Goal: Task Accomplishment & Management: Manage account settings

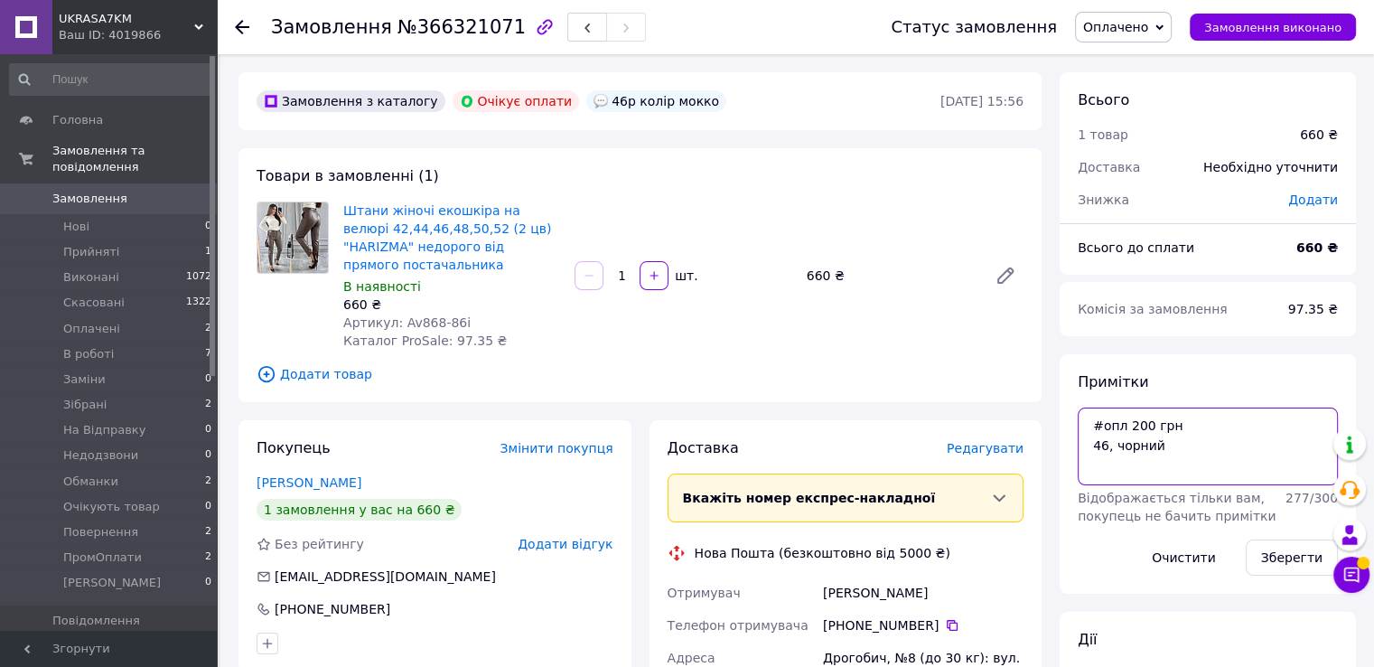
drag, startPoint x: 1192, startPoint y: 449, endPoint x: 1063, endPoint y: 409, distance: 134.3
click at [1063, 409] on div "Примітки #опл 200 грн 46, чорний Відображається тільки вам, покупець не бачить …" at bounding box center [1208, 473] width 296 height 239
drag, startPoint x: 400, startPoint y: 324, endPoint x: 453, endPoint y: 324, distance: 52.4
click at [453, 324] on div "Артикул: Av868-86i" at bounding box center [451, 323] width 217 height 18
copy span "Av868-86i"
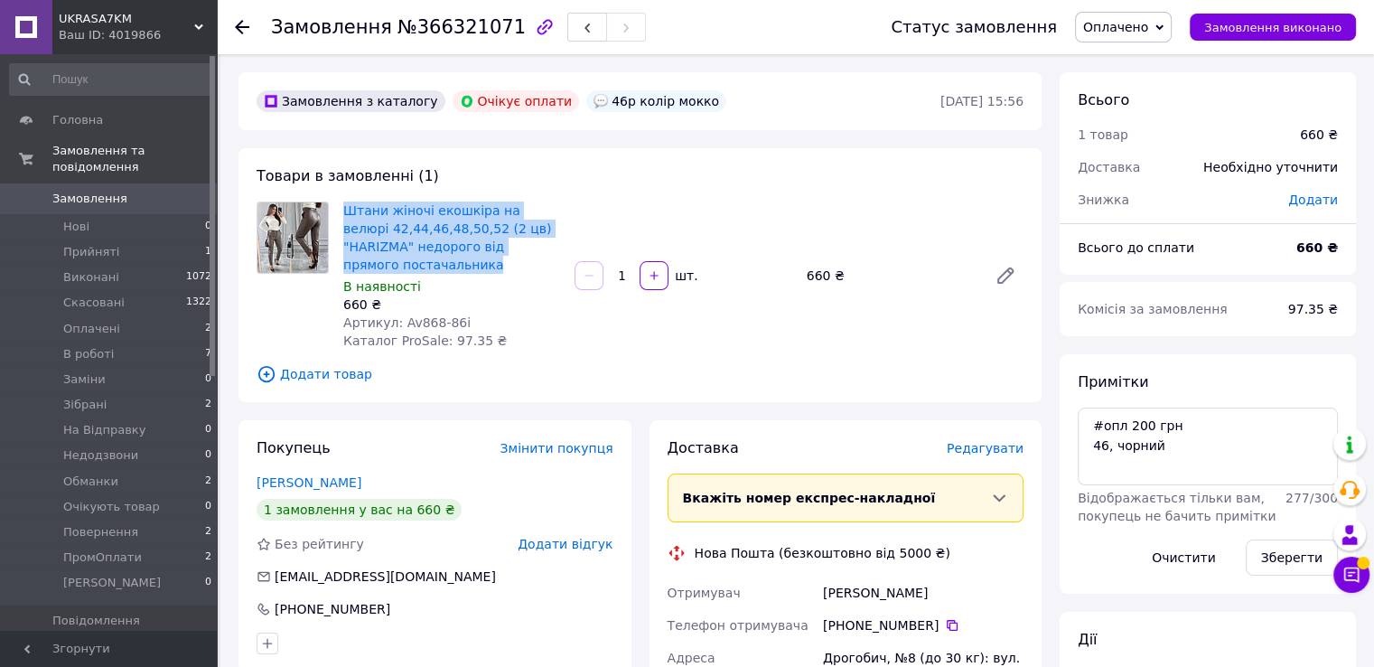
drag, startPoint x: 436, startPoint y: 268, endPoint x: 340, endPoint y: 214, distance: 110.8
click at [340, 214] on div "Штани жіночі екошкіра на велюрі 42,44,46,48,50,52 (2 цв) "HARIZMA" недорого від…" at bounding box center [451, 275] width 231 height 155
copy link "Штани жіночі екошкіра на велюрі 42,44,46,48,50,52 (2 цв) "HARIZMA" недорого від…"
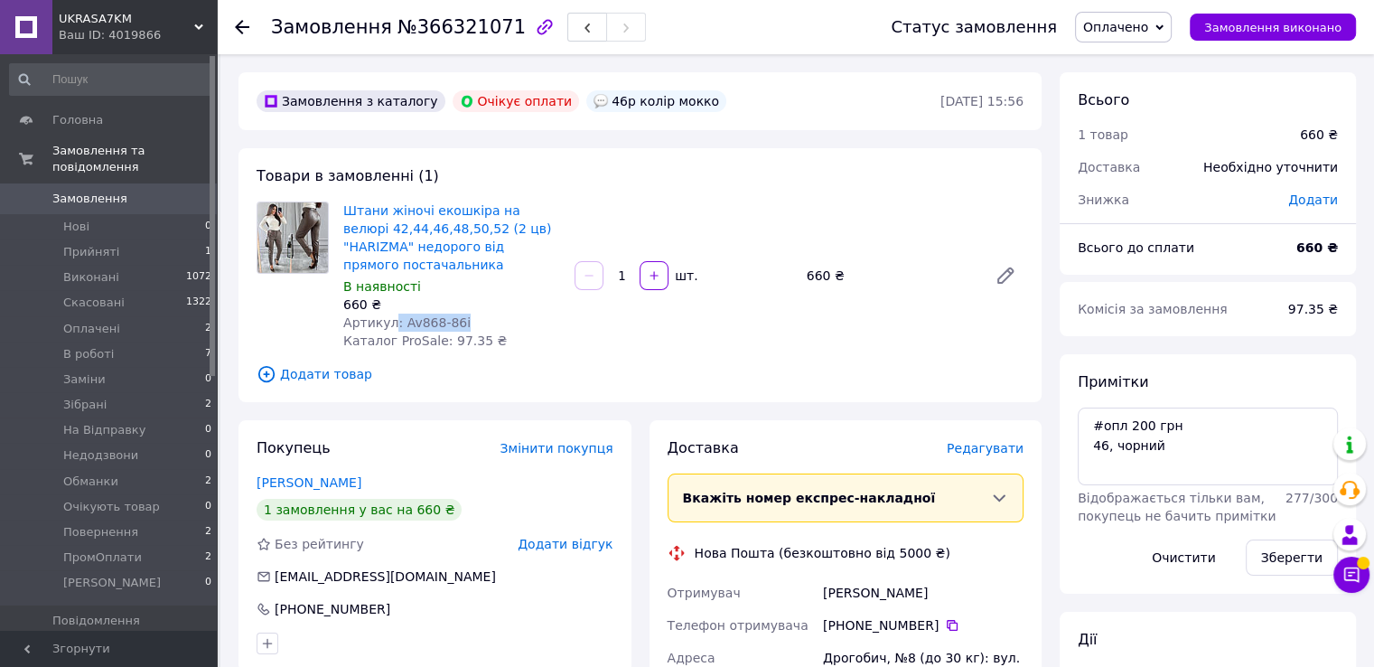
drag, startPoint x: 472, startPoint y: 321, endPoint x: 395, endPoint y: 324, distance: 76.9
click at [391, 323] on div "Артикул: Av868-86i" at bounding box center [451, 323] width 217 height 18
copy span ": Av868-86i"
click at [1011, 386] on div "Товари в замовленні (1) Штани жіночі екошкіра на велюрі 42,44,46,48,50,52 (2 цв…" at bounding box center [640, 275] width 803 height 254
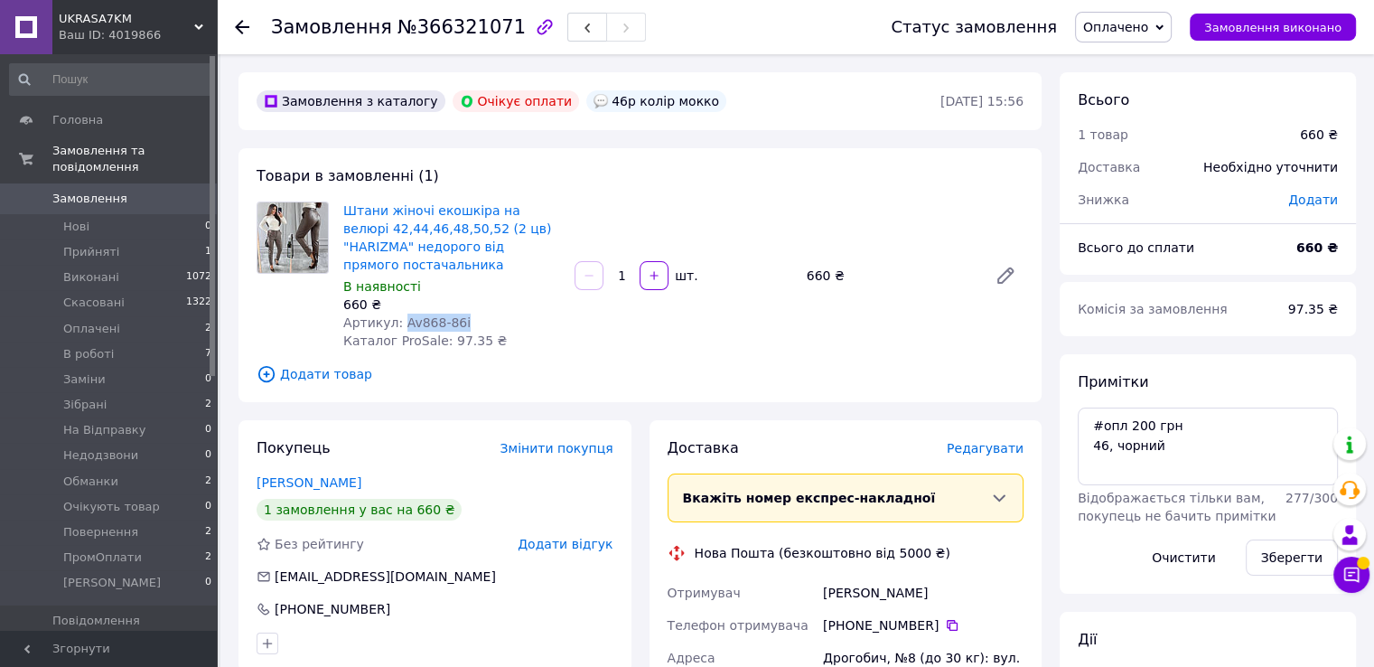
drag, startPoint x: 398, startPoint y: 323, endPoint x: 463, endPoint y: 330, distance: 65.5
click at [463, 330] on div "Артикул: Av868-86i" at bounding box center [451, 323] width 217 height 18
copy span "Av868-86i"
drag, startPoint x: 1160, startPoint y: 456, endPoint x: 1073, endPoint y: 443, distance: 87.8
click at [1073, 443] on div "Примітки #опл 200 грн 46, чорний Відображається тільки вам, покупець не бачить …" at bounding box center [1208, 473] width 296 height 239
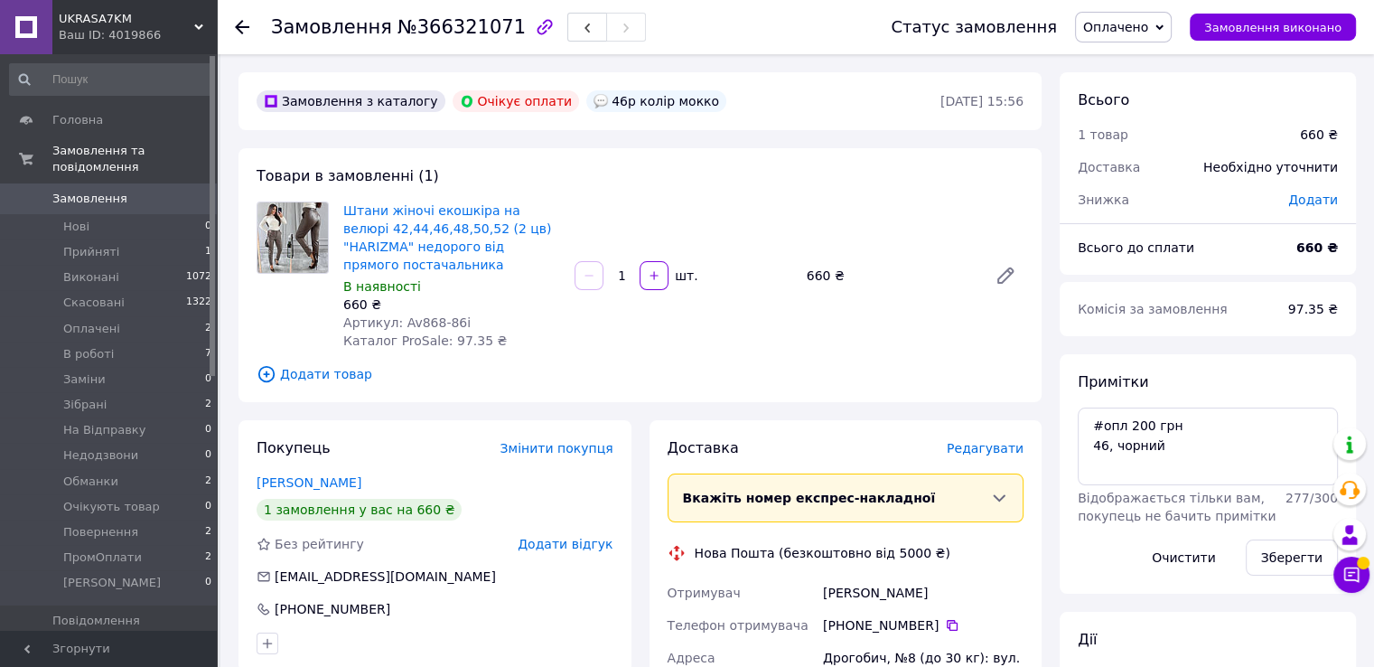
click at [1102, 32] on span "Оплачено" at bounding box center [1123, 27] width 97 height 31
click at [1113, 153] on li "В роботі" at bounding box center [1134, 144] width 116 height 27
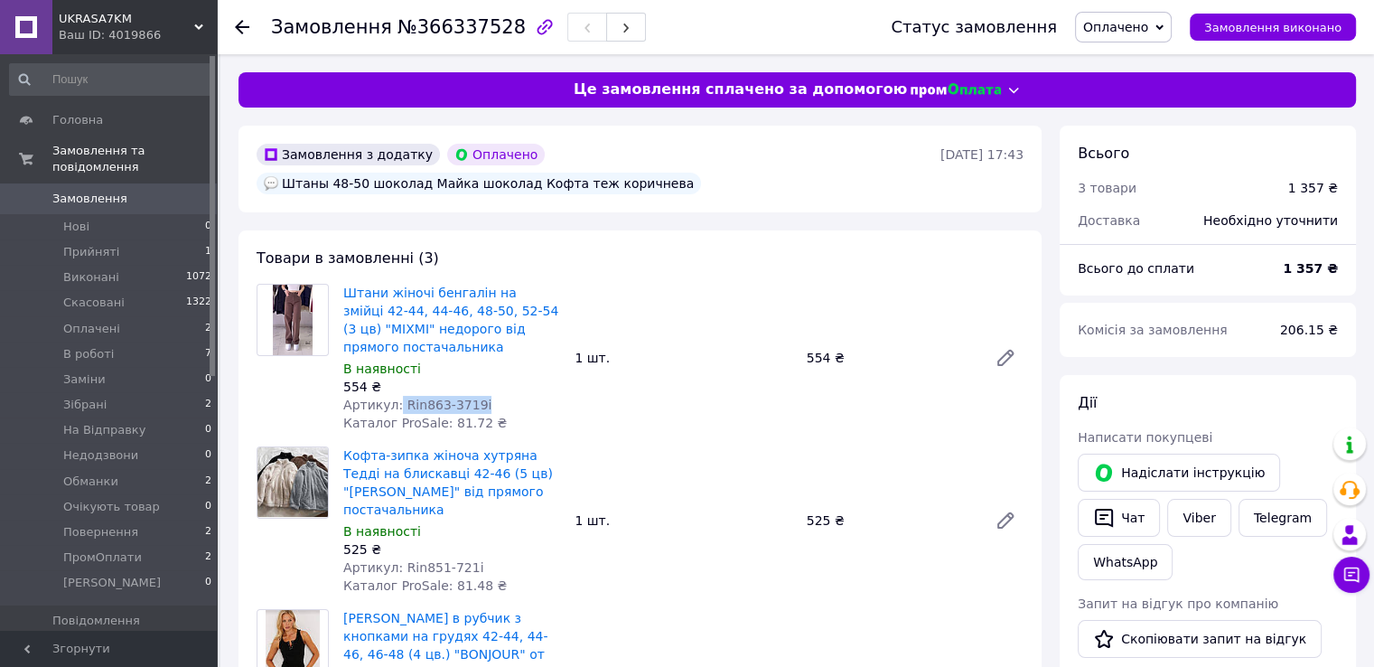
drag, startPoint x: 394, startPoint y: 374, endPoint x: 485, endPoint y: 373, distance: 91.3
click at [485, 396] on div "Артикул: Rin863-3719i" at bounding box center [451, 405] width 217 height 18
drag, startPoint x: 398, startPoint y: 520, endPoint x: 484, endPoint y: 519, distance: 86.7
click at [484, 558] on div "Артикул: Rin851-721i" at bounding box center [451, 567] width 217 height 18
copy span "Rin851-721i"
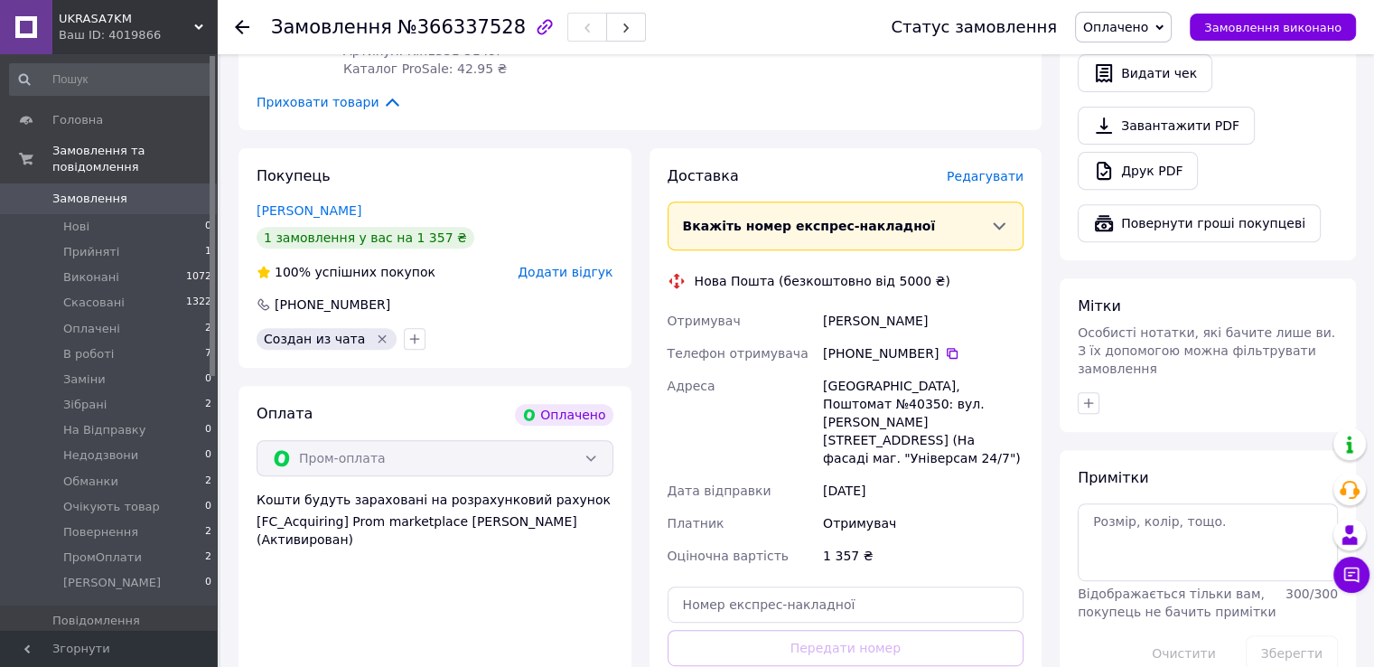
scroll to position [813, 0]
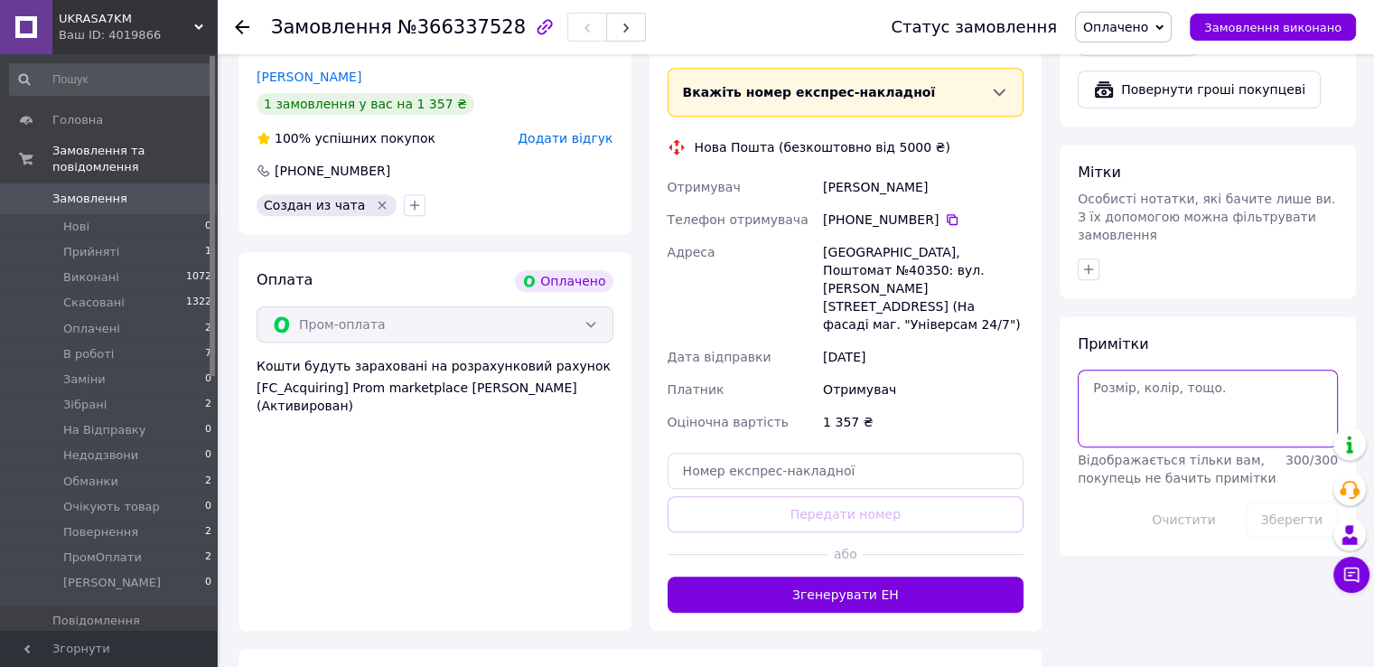
click at [1129, 398] on textarea at bounding box center [1208, 409] width 260 height 78
paste textarea "#опл ПромОплата"
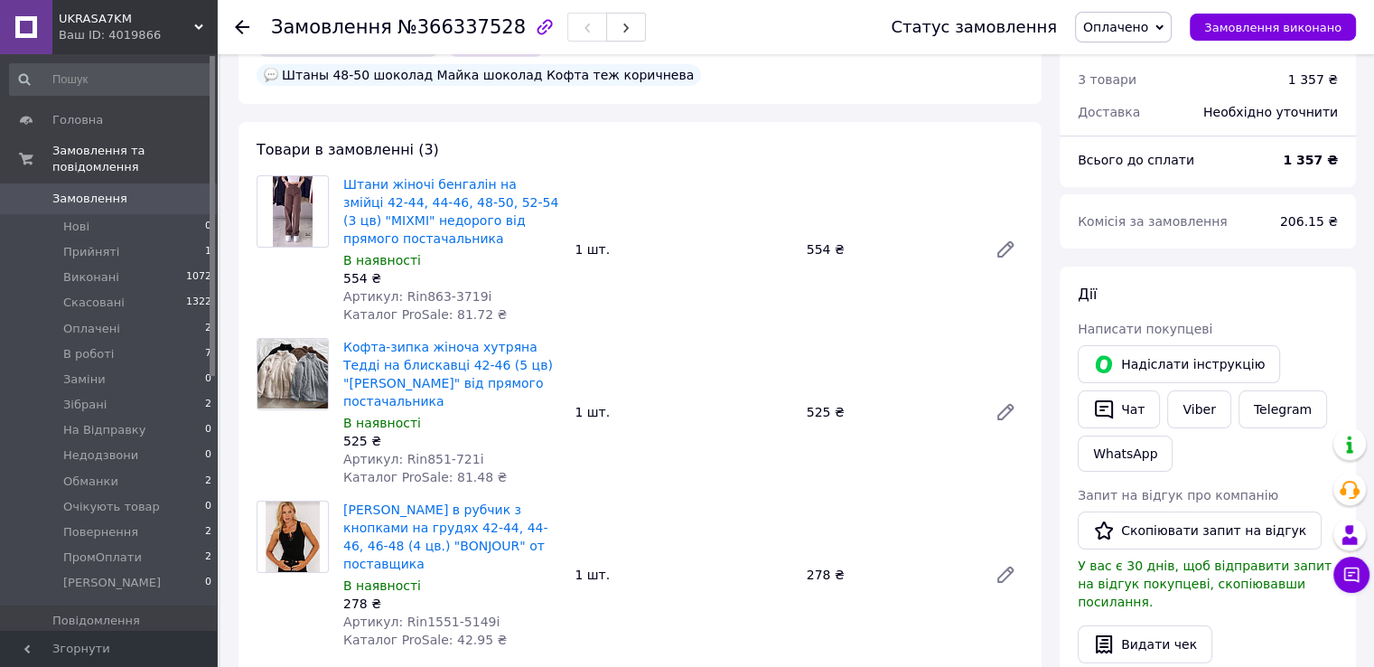
scroll to position [0, 0]
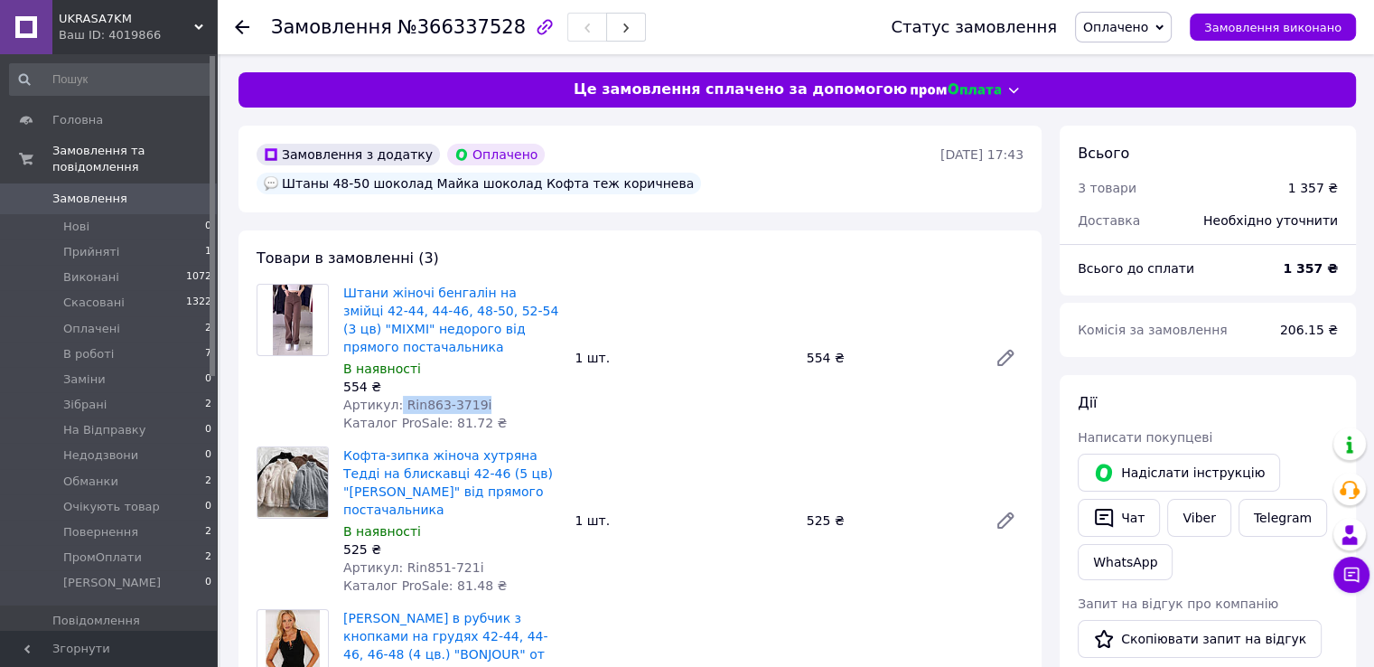
drag, startPoint x: 393, startPoint y: 377, endPoint x: 478, endPoint y: 375, distance: 84.9
click at [478, 396] on div "Артикул: Rin863-3719i" at bounding box center [451, 405] width 217 height 18
copy span "Rin863-3719i"
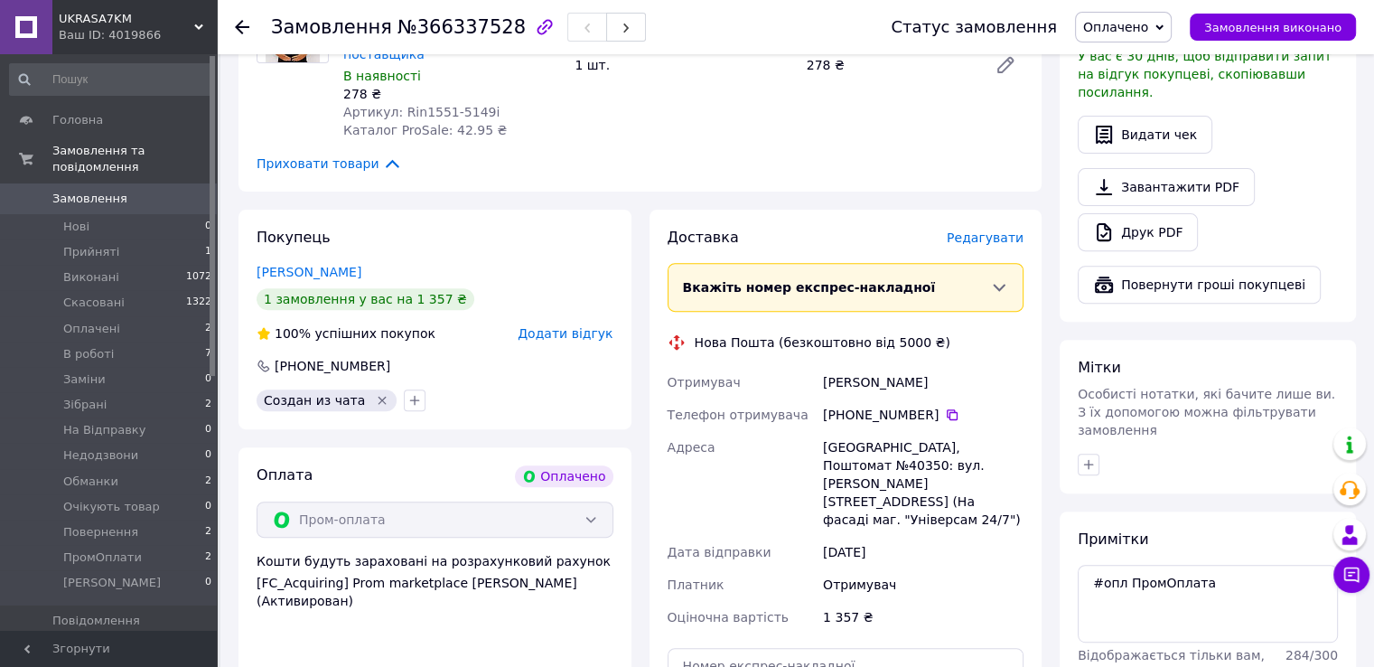
scroll to position [723, 0]
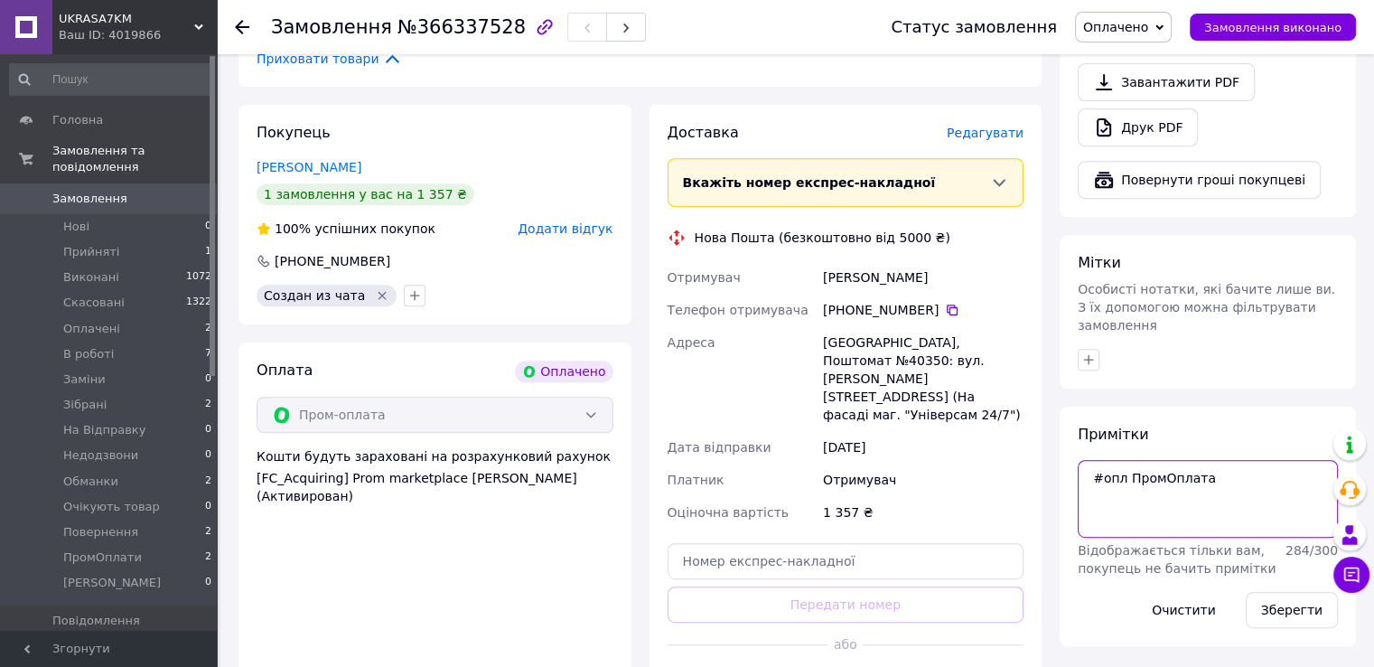
click at [1130, 479] on textarea "#опл ПромОплата" at bounding box center [1208, 499] width 260 height 78
paste textarea "Rin863-3719i"
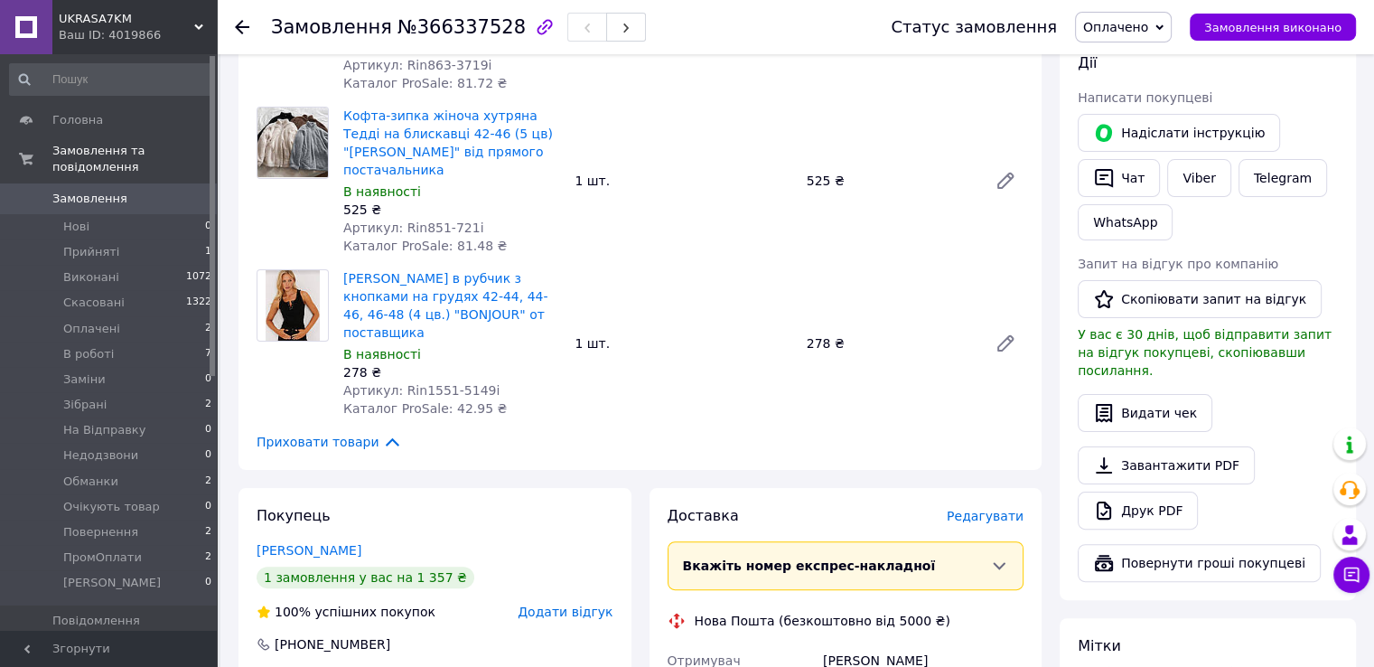
scroll to position [271, 0]
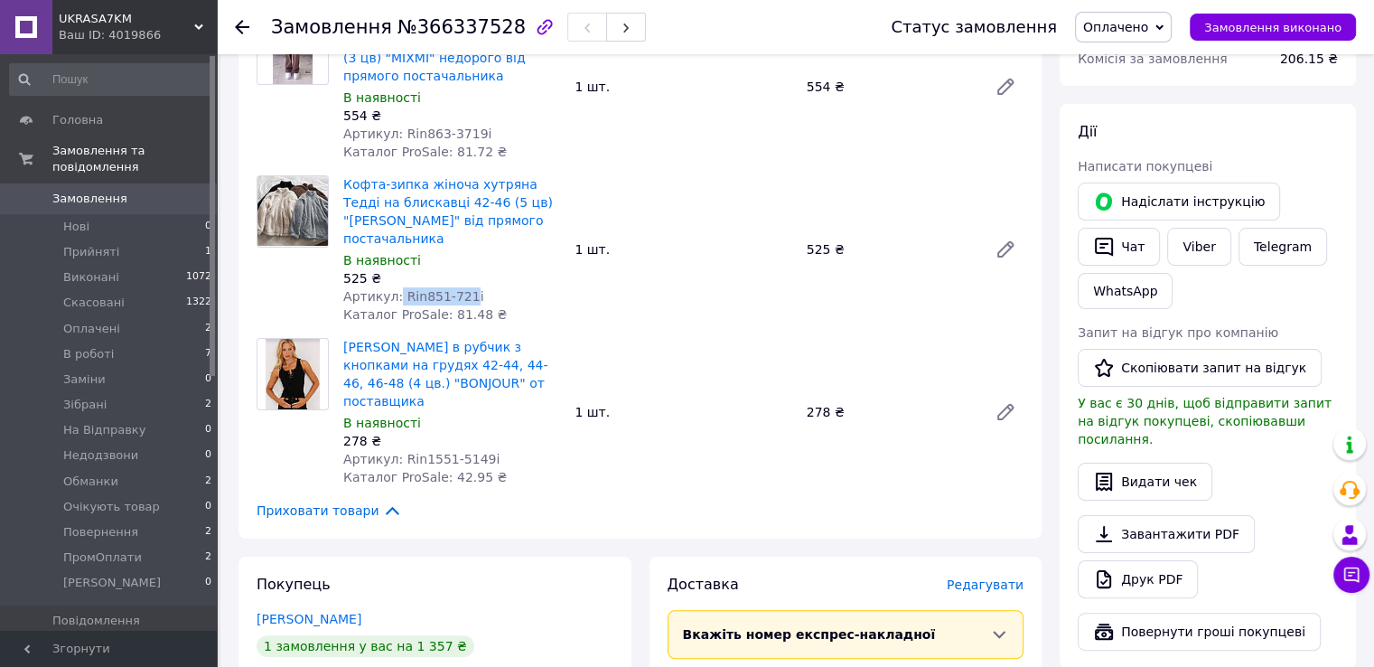
drag, startPoint x: 394, startPoint y: 248, endPoint x: 460, endPoint y: 252, distance: 66.1
click at [460, 289] on span "Артикул: Rin851-721i" at bounding box center [413, 296] width 140 height 14
click at [470, 287] on div "Артикул: Rin851-721i" at bounding box center [451, 296] width 217 height 18
drag, startPoint x: 465, startPoint y: 253, endPoint x: 400, endPoint y: 250, distance: 65.1
click at [399, 287] on div "Артикул: Rin851-721i" at bounding box center [451, 296] width 217 height 18
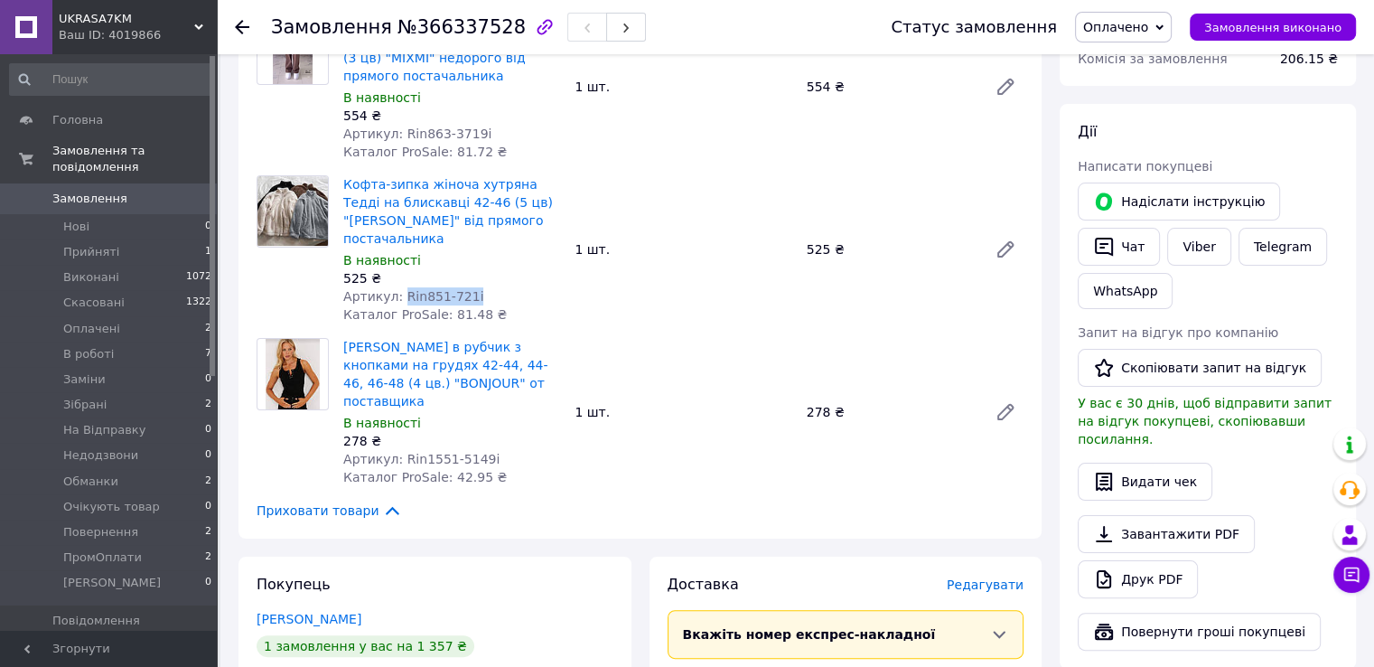
copy span "Rin851-721i"
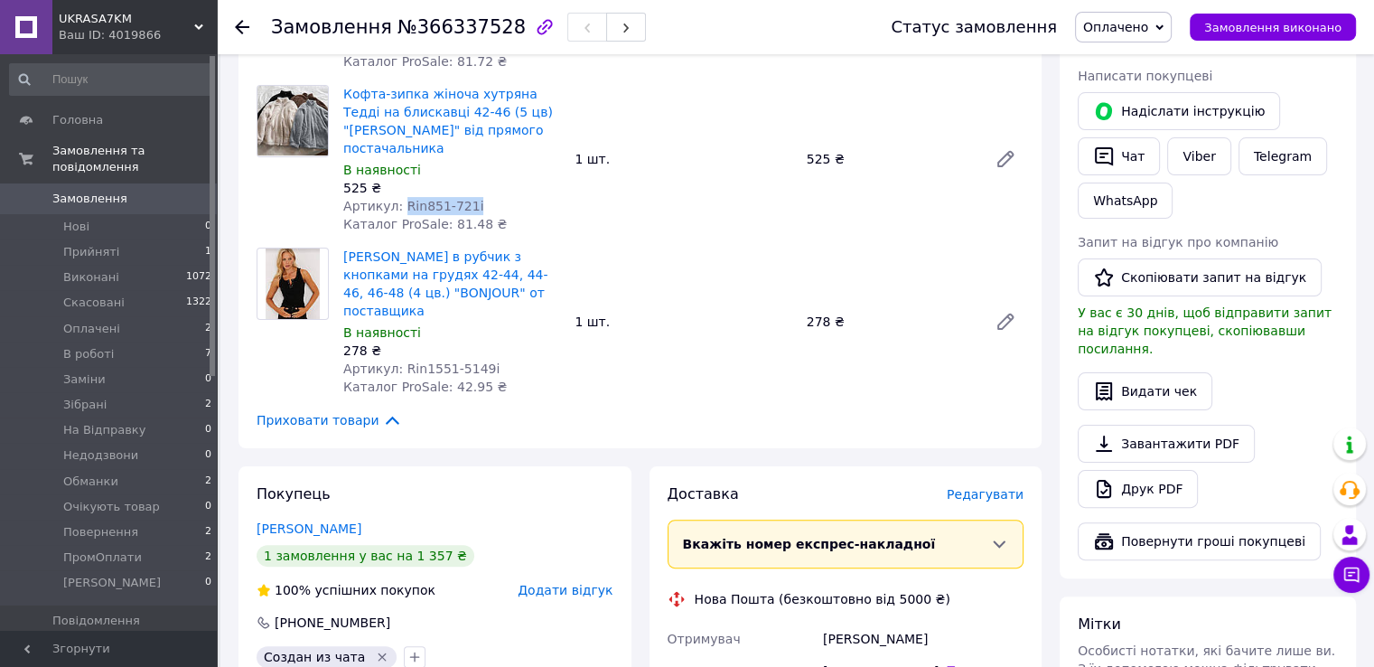
scroll to position [723, 0]
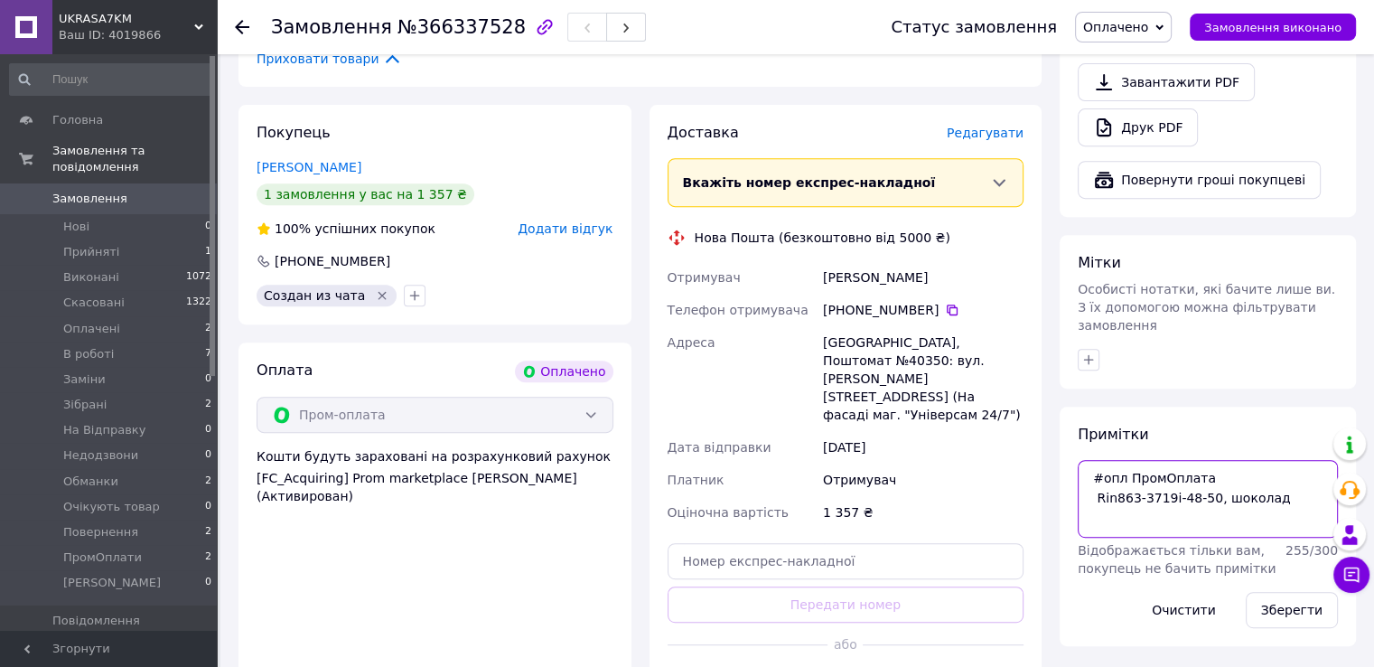
click at [1138, 477] on textarea "#опл ПромОплата Rin863-3719i-48-50, шоколад" at bounding box center [1208, 499] width 260 height 78
paste textarea "Rin851-721i"
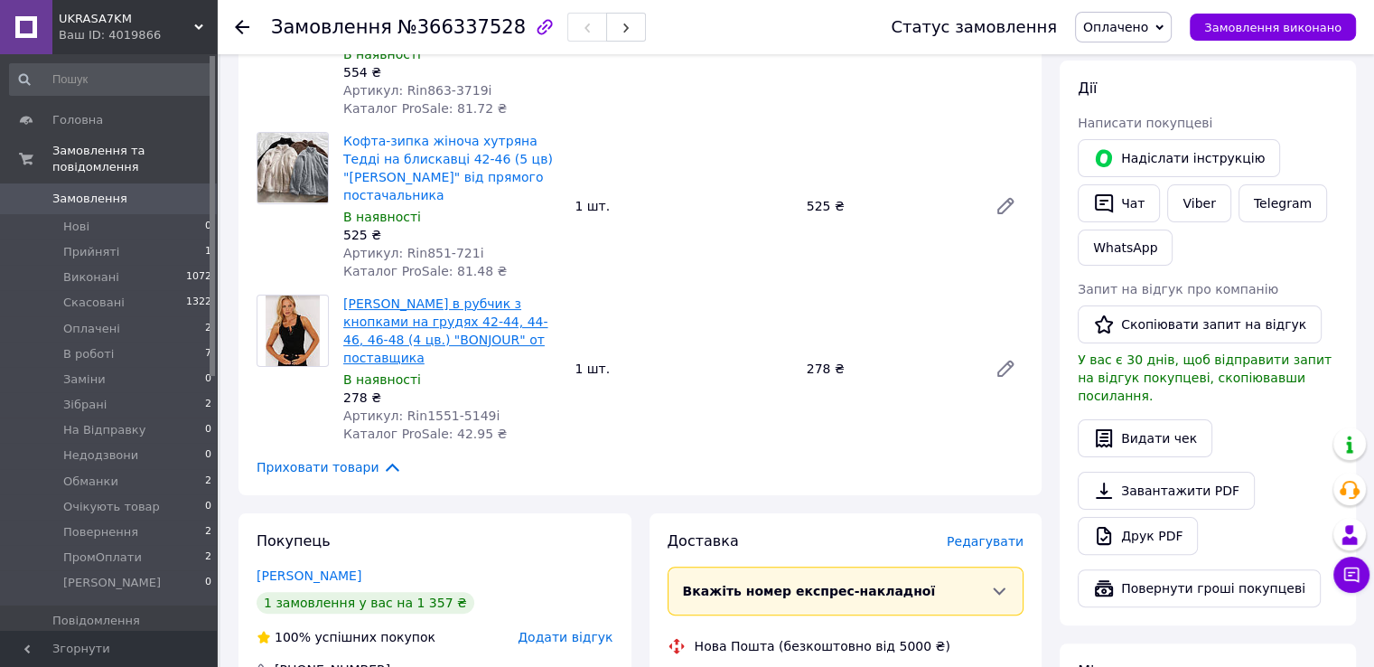
scroll to position [271, 0]
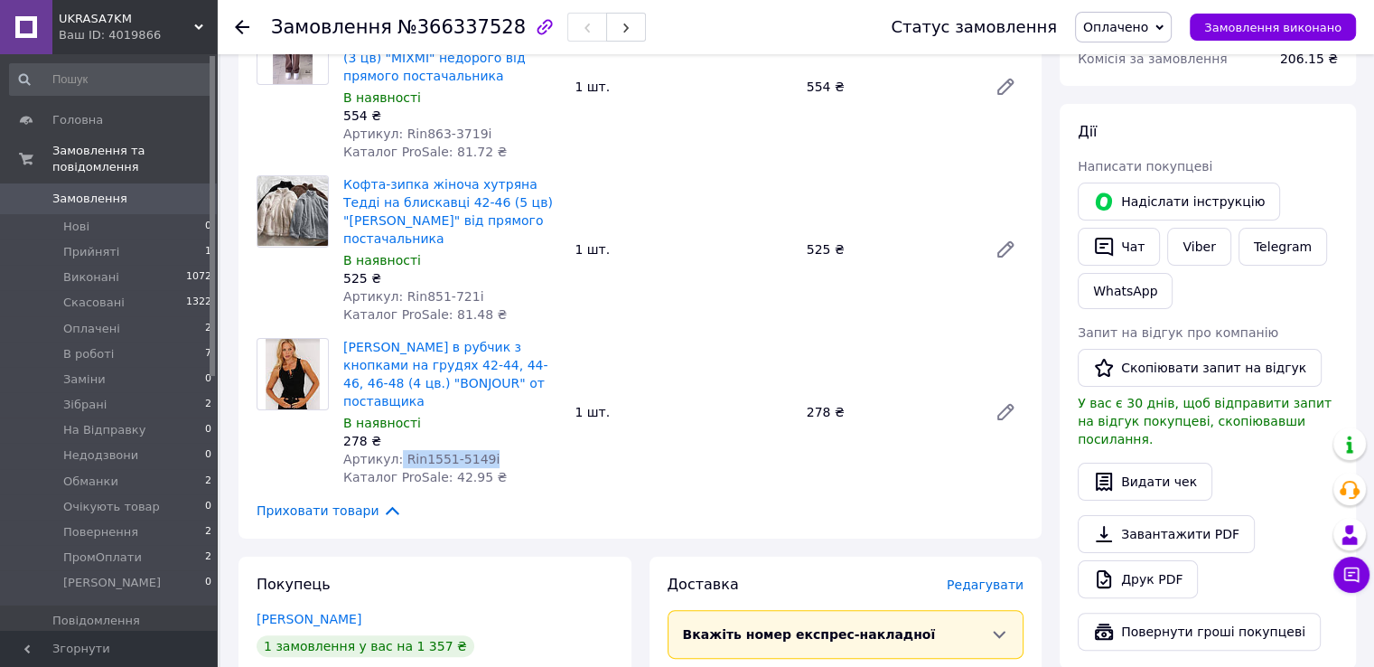
drag, startPoint x: 394, startPoint y: 396, endPoint x: 486, endPoint y: 389, distance: 92.4
click at [486, 450] on div "Артикул: Rin1551-5149i" at bounding box center [451, 459] width 217 height 18
copy span "Rin1551-5149i"
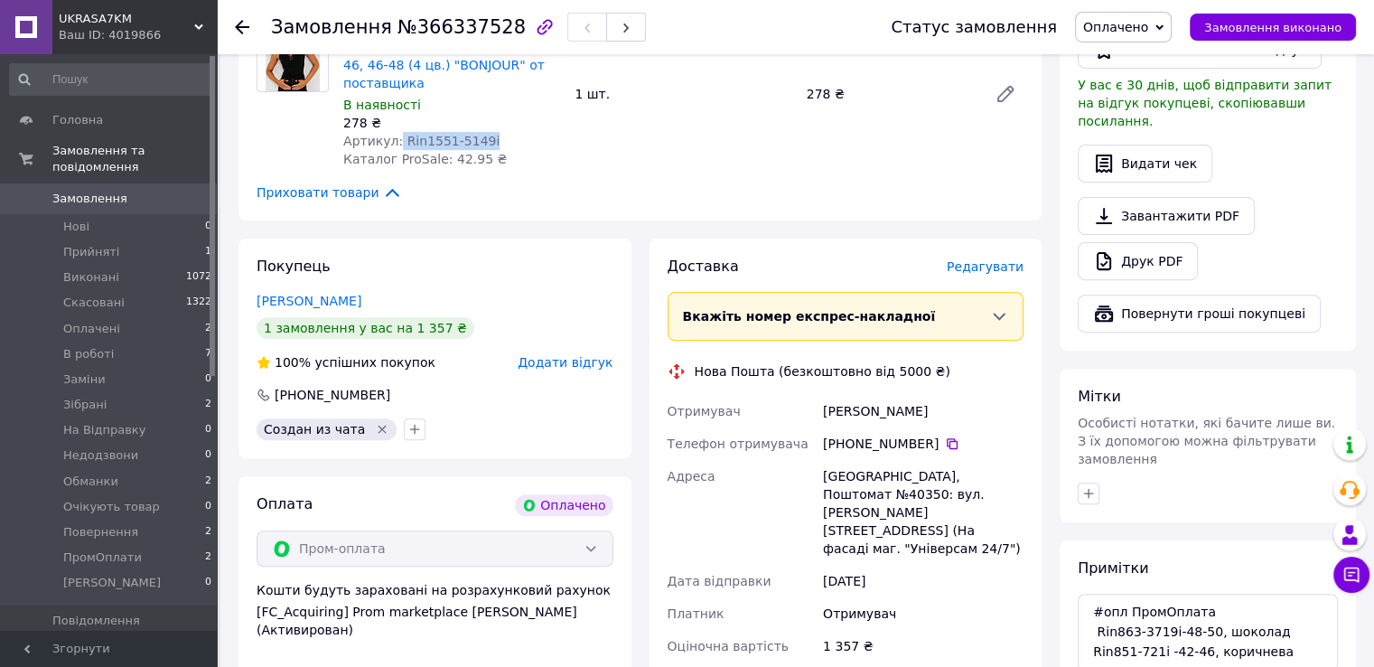
scroll to position [723, 0]
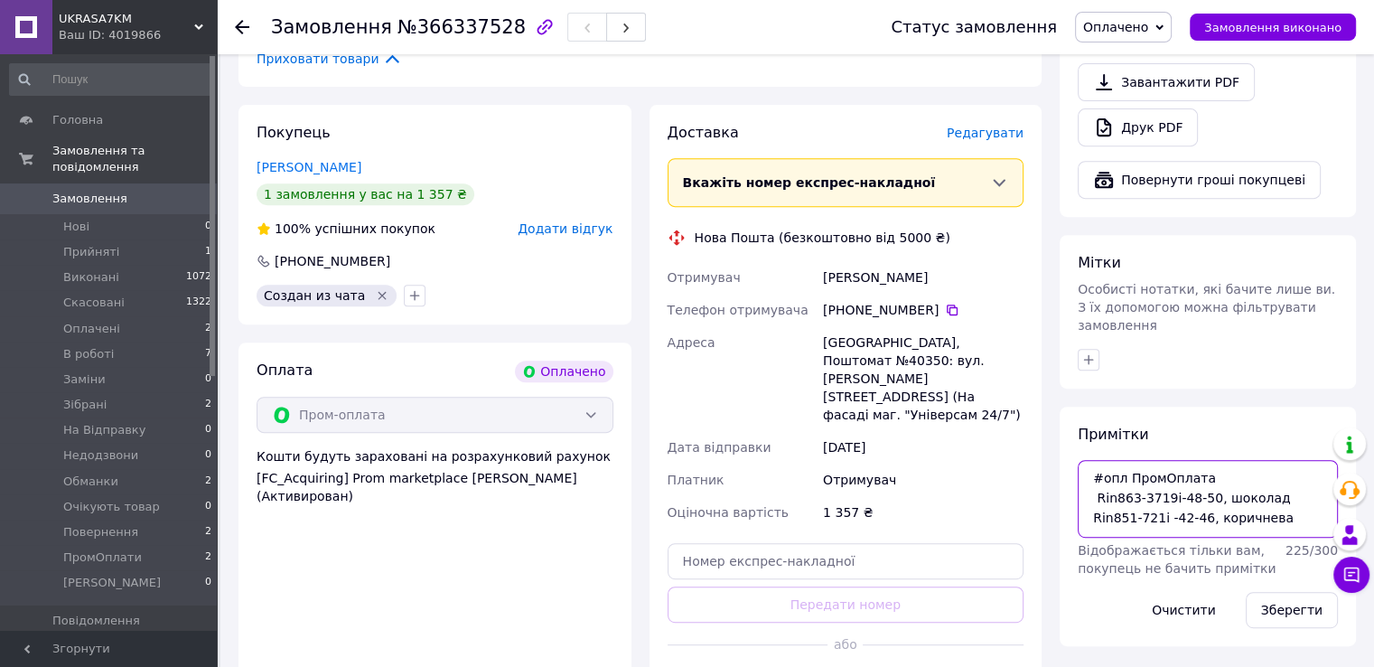
click at [1300, 479] on textarea "#опл ПромОплата Rin863-3719i-48-50, шоколад Rin851-721i -42-46, коричнева" at bounding box center [1208, 499] width 260 height 78
paste textarea "Rin1551-5149i"
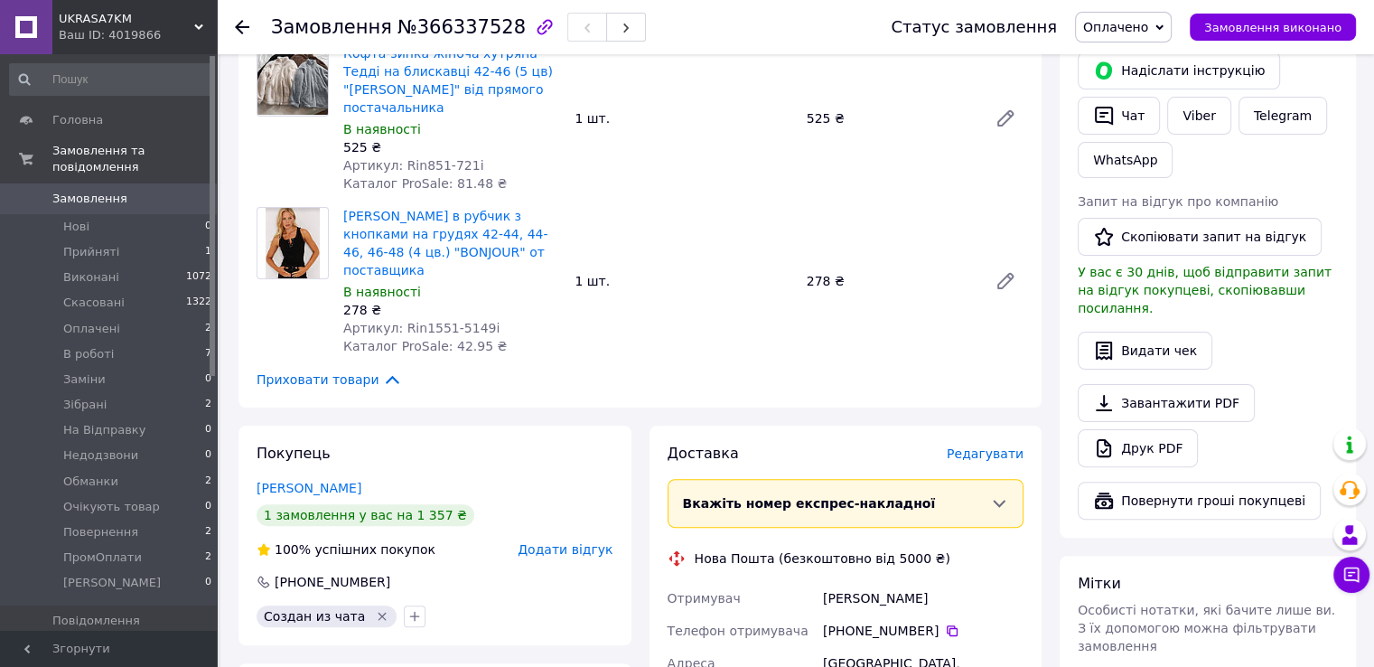
scroll to position [361, 0]
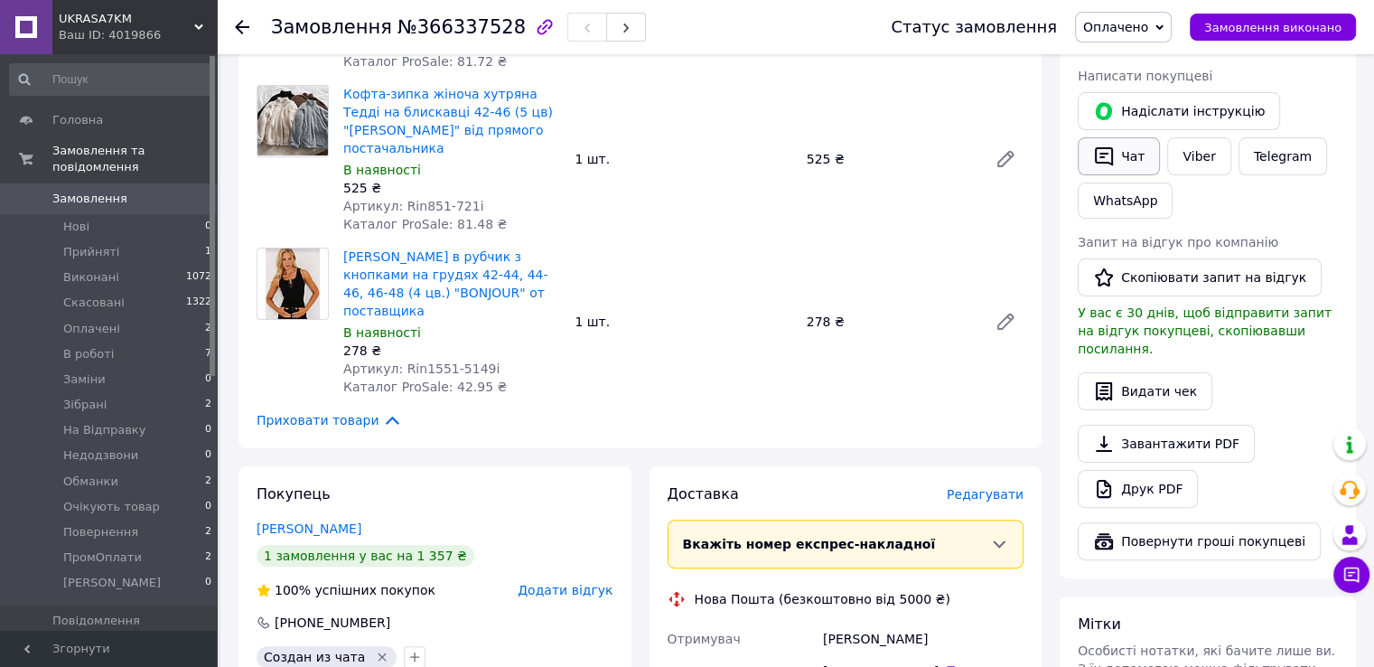
type textarea "#опл ПромОплата Rin863-3719i-48-50, шоколад Rin851-721i -42-46, коричнева Rin15…"
click at [1112, 167] on button "Чат" at bounding box center [1119, 156] width 82 height 38
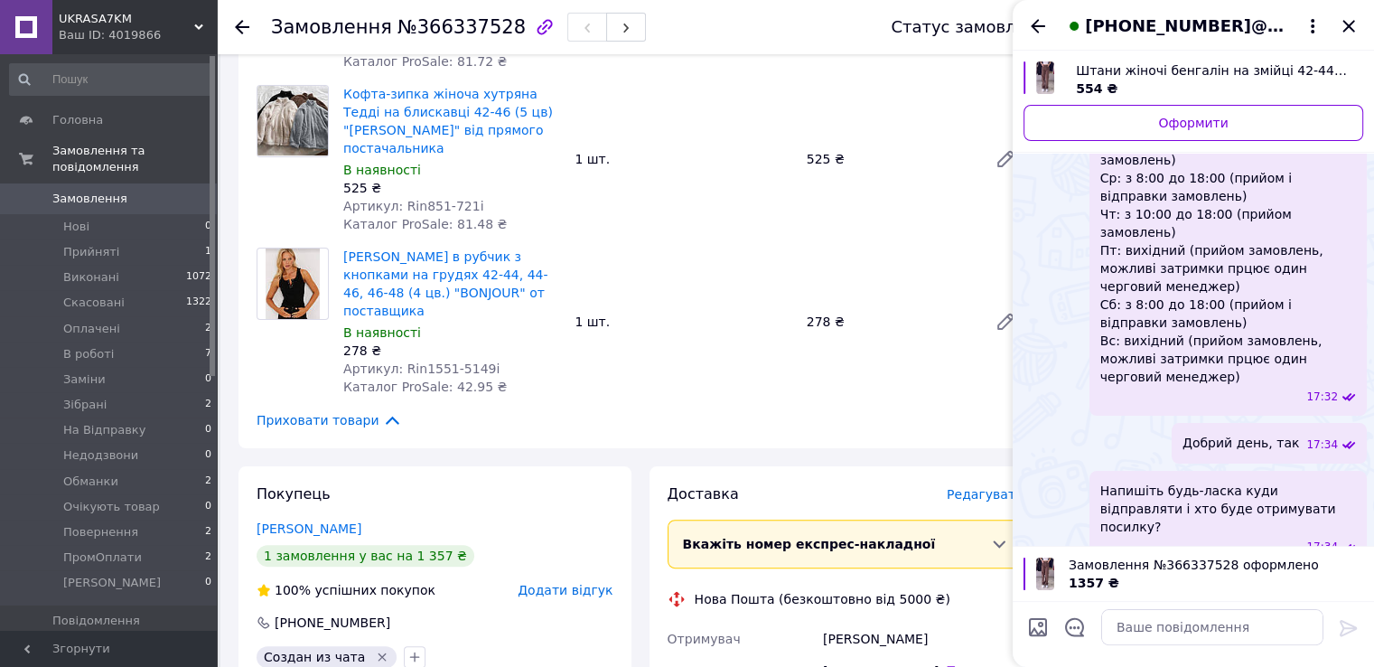
scroll to position [311, 0]
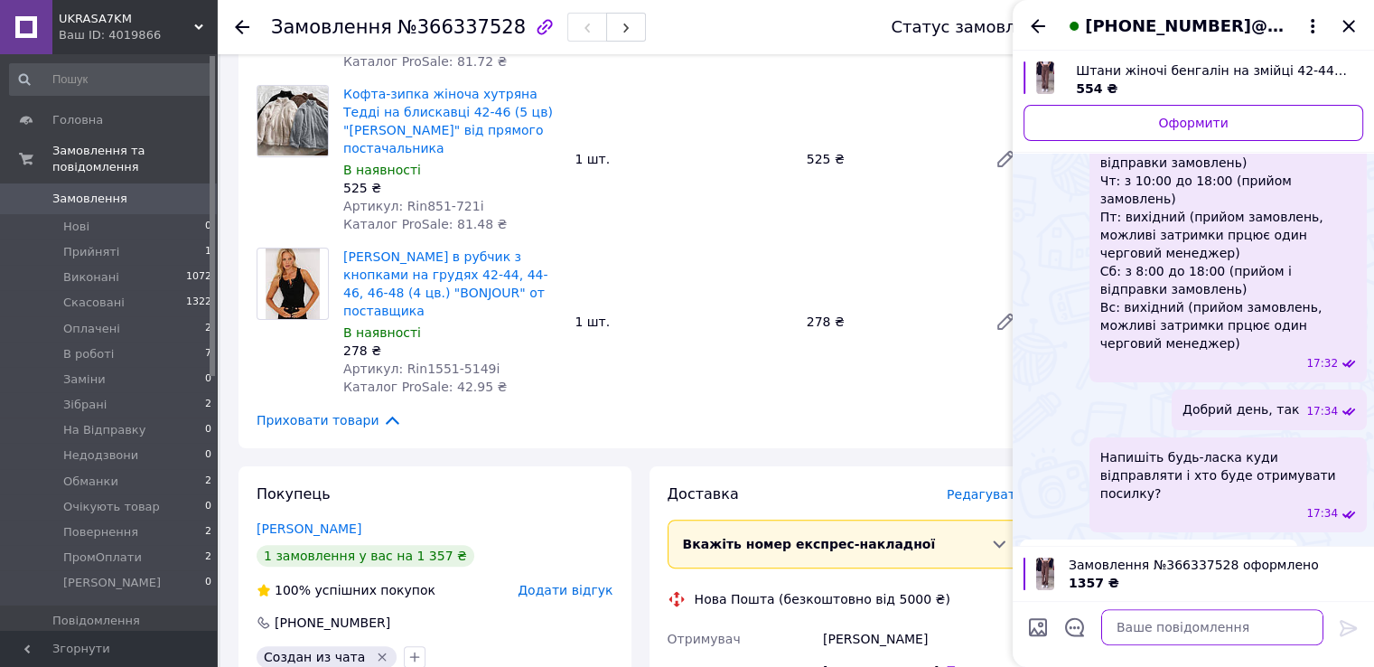
click at [1204, 633] on textarea at bounding box center [1212, 627] width 222 height 36
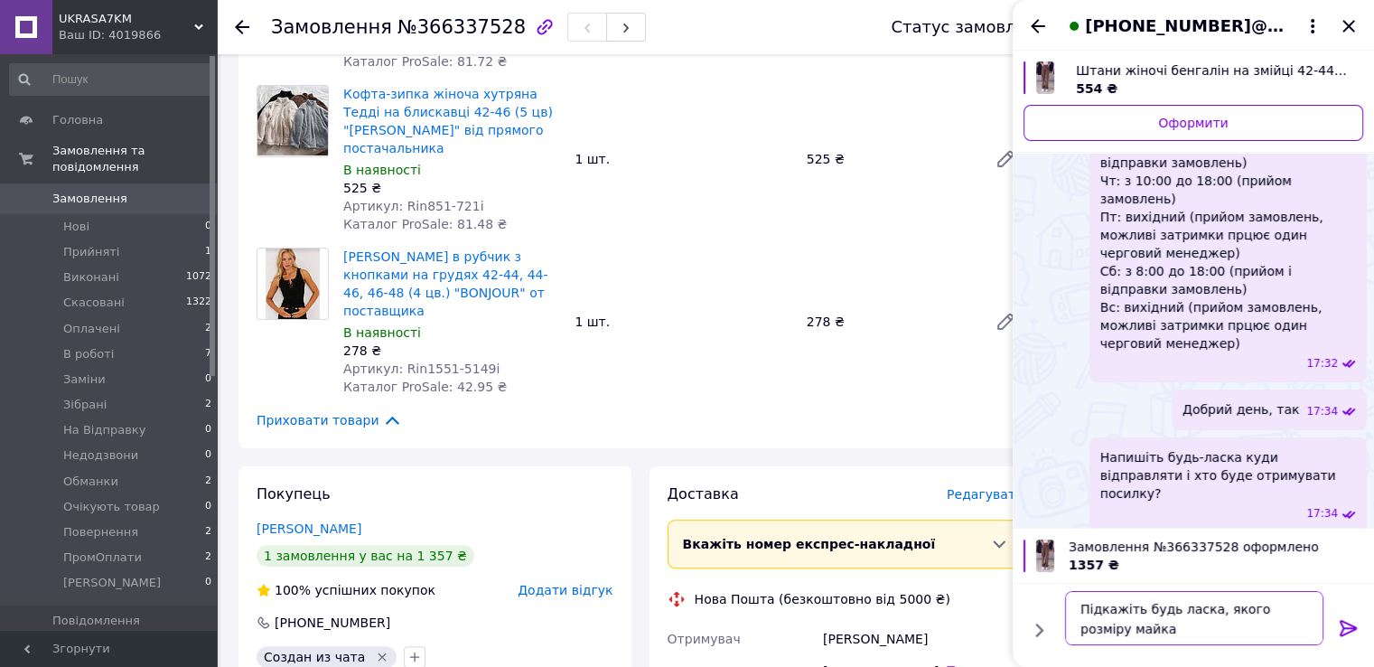
type textarea "Підкажіть будь ласка, якого розміру майка?"
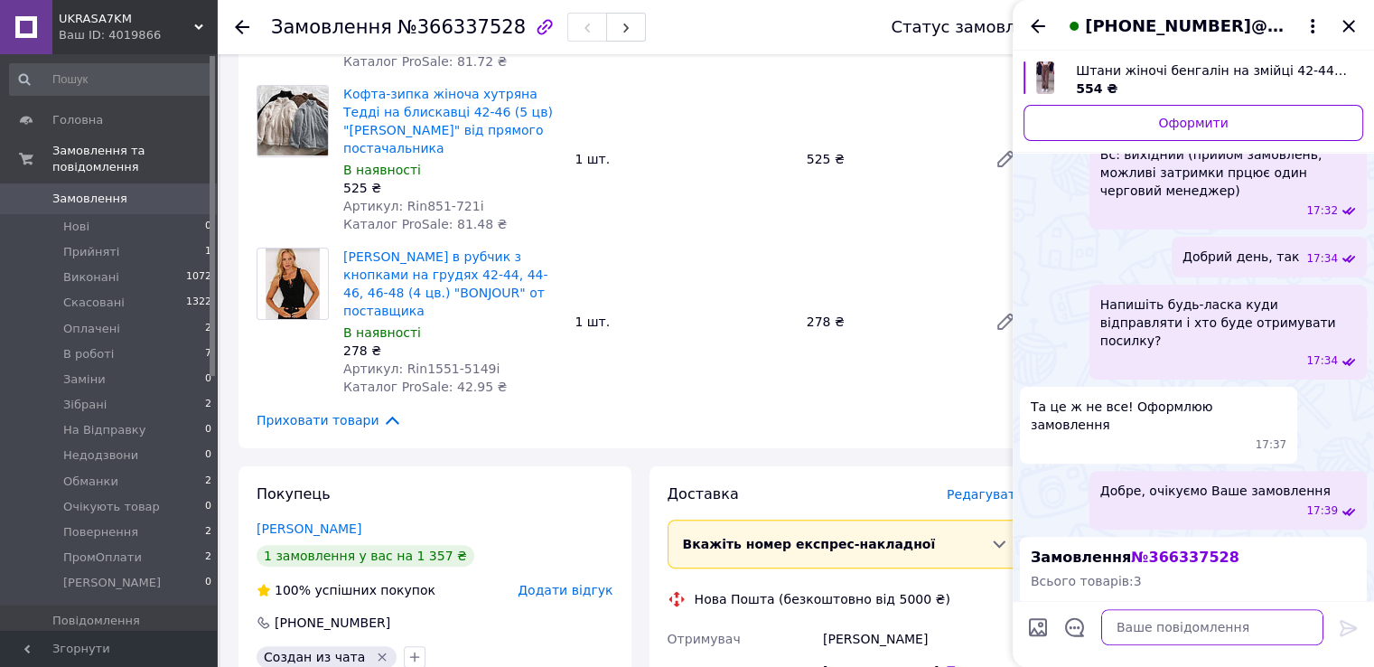
scroll to position [629, 0]
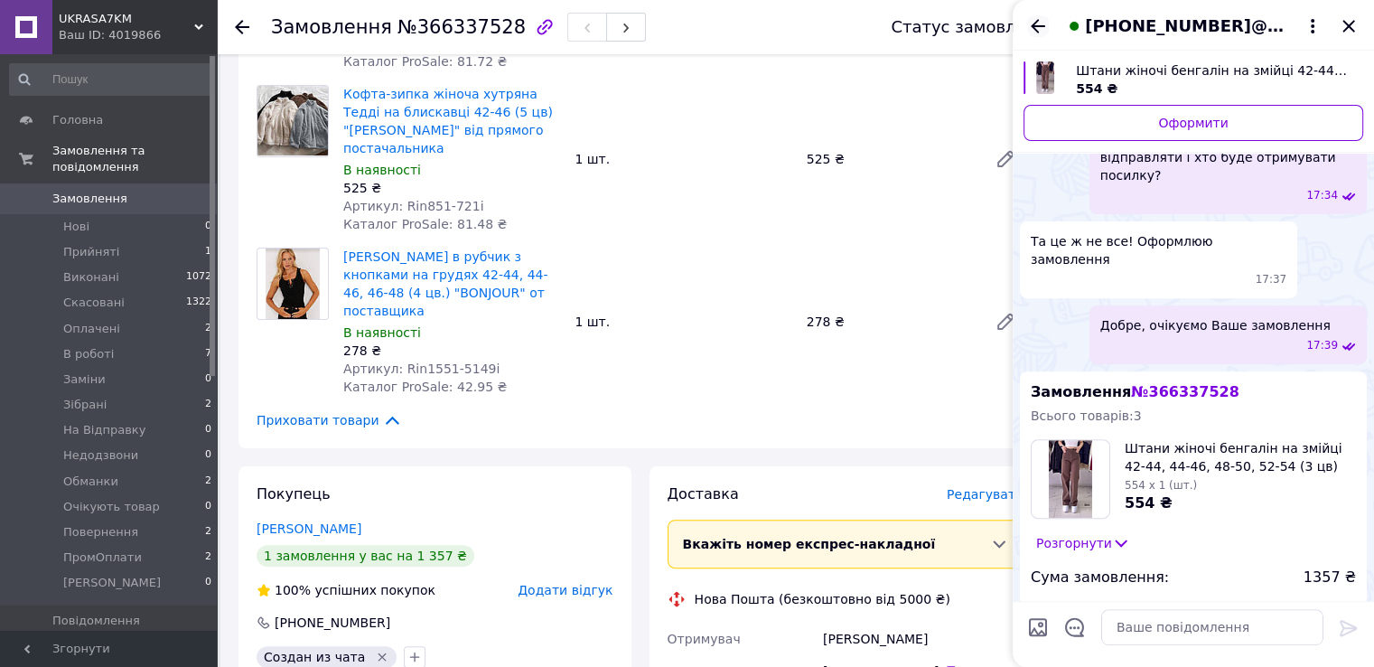
click at [1043, 30] on icon "Назад" at bounding box center [1038, 26] width 22 height 22
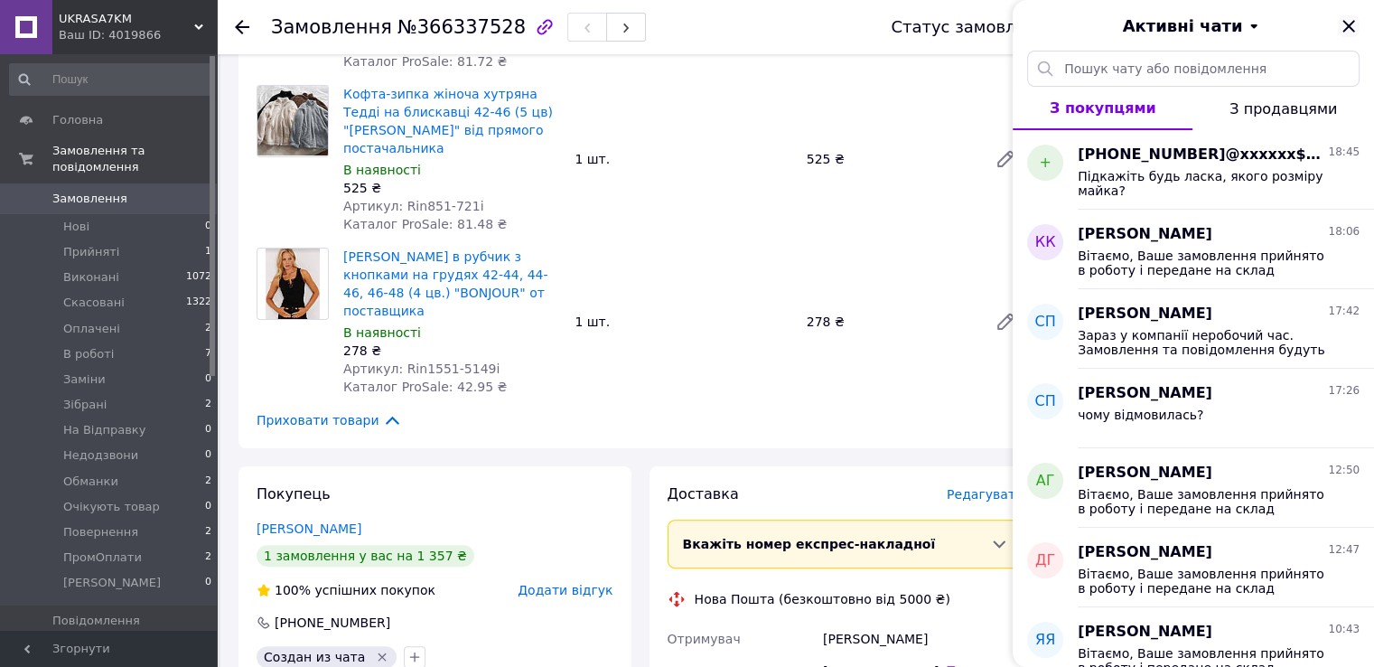
click at [1358, 30] on icon "Закрити" at bounding box center [1349, 26] width 22 height 22
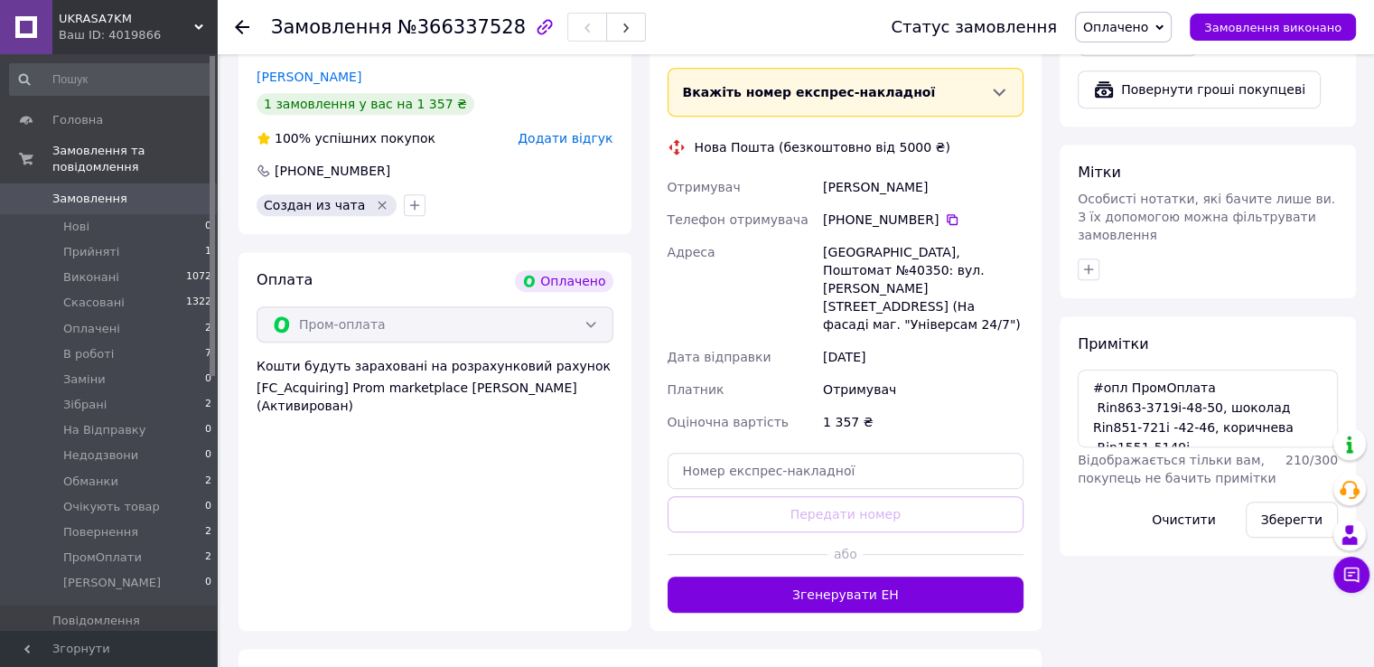
scroll to position [37, 0]
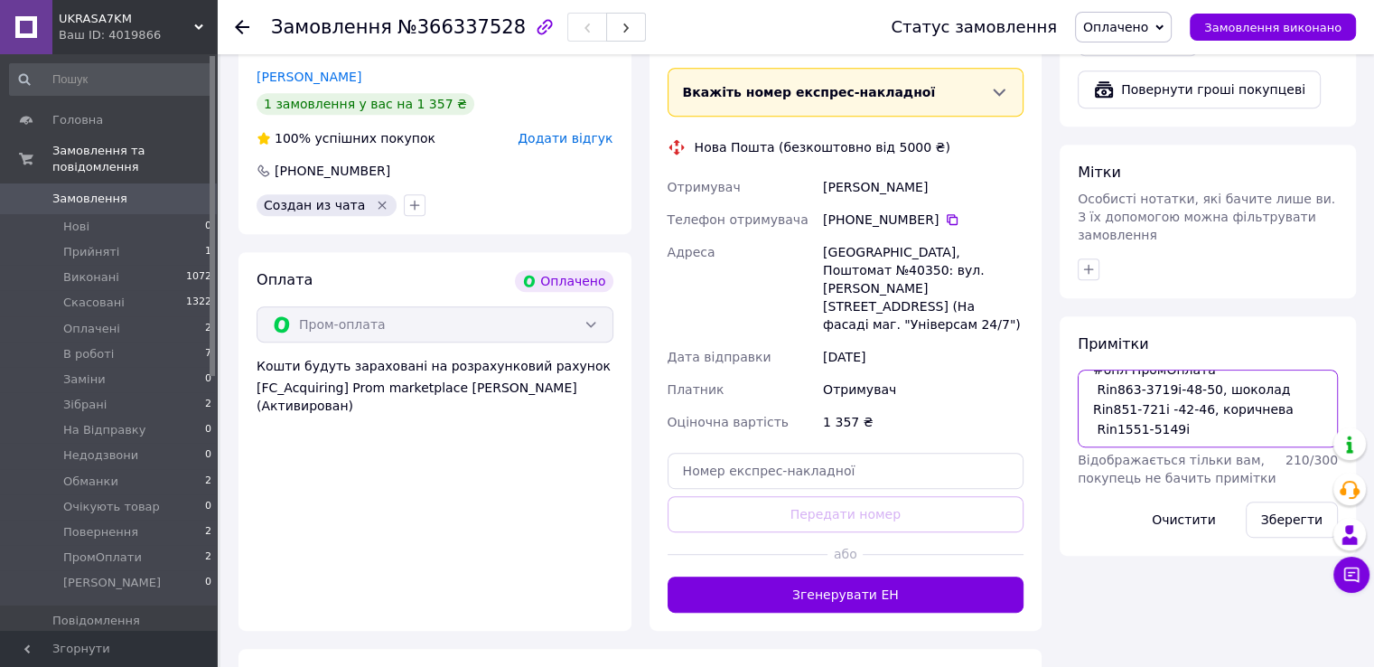
click at [1256, 375] on textarea "#опл ПромОплата Rin863-3719i-48-50, шоколад Rin851-721i -42-46, коричнева Rin15…" at bounding box center [1208, 409] width 260 height 78
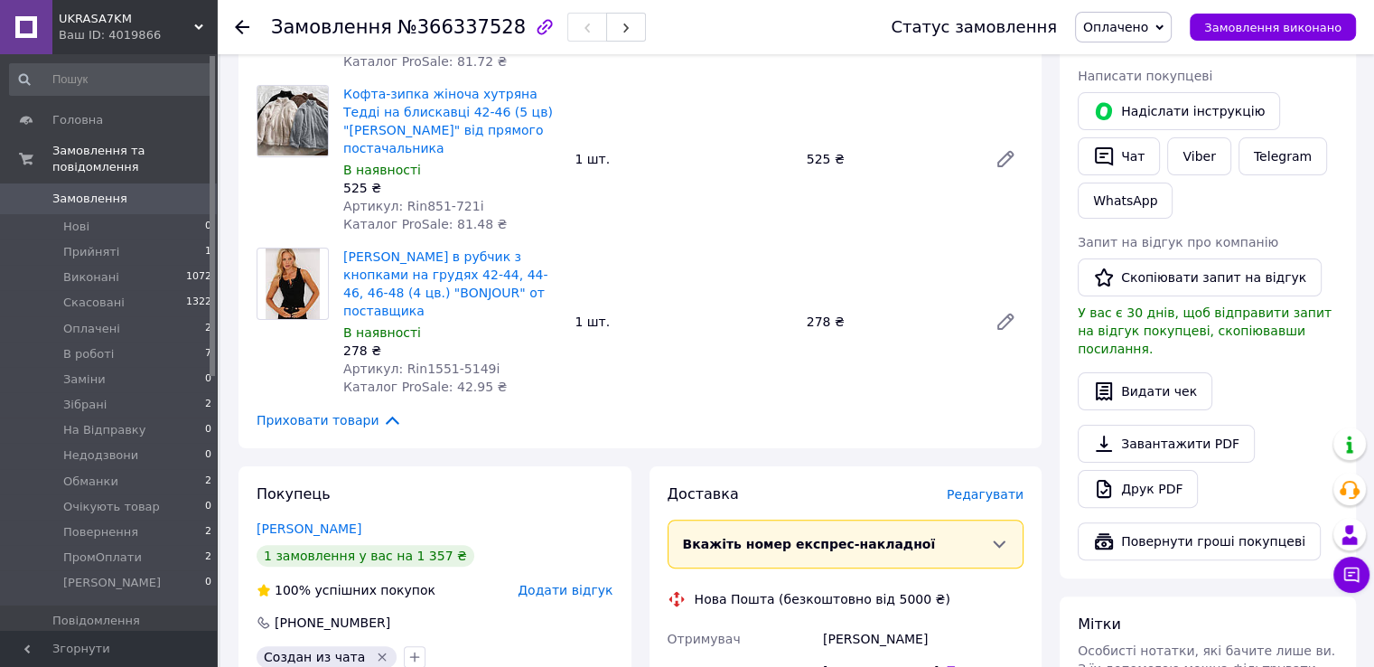
scroll to position [90, 0]
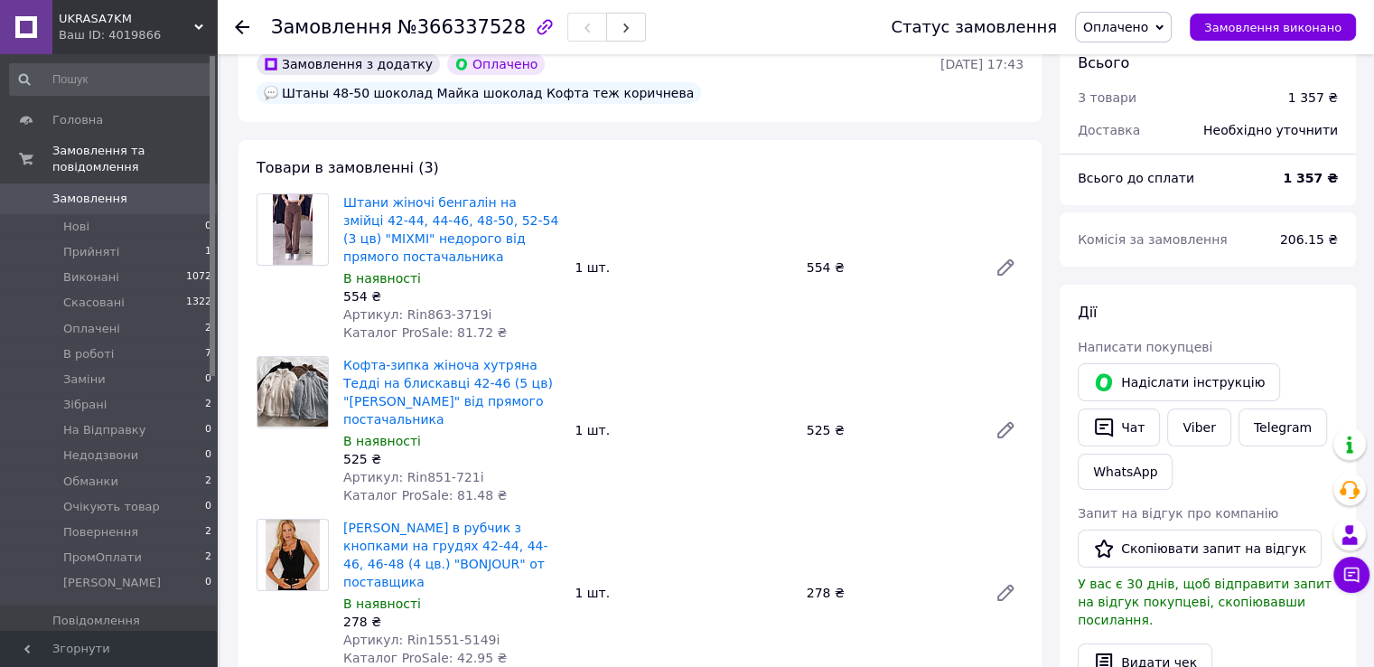
drag, startPoint x: 517, startPoint y: 496, endPoint x: 516, endPoint y: 456, distance: 39.8
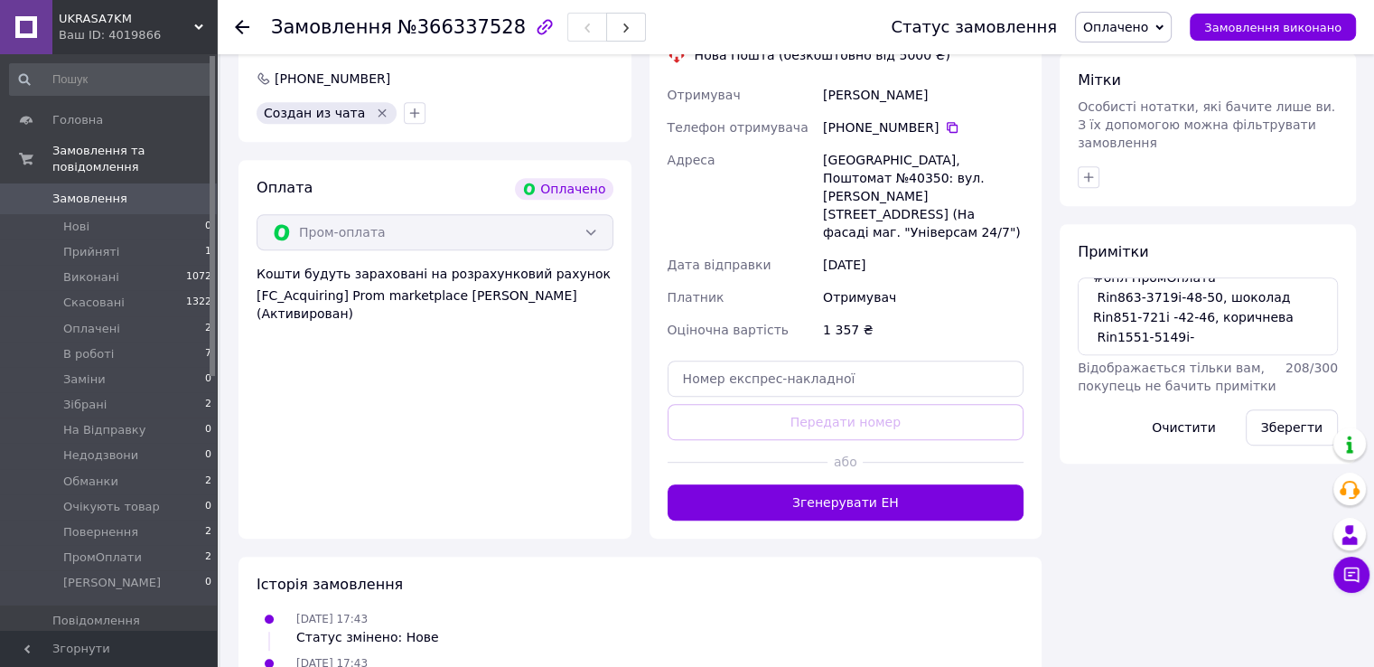
scroll to position [37, 0]
click at [1188, 285] on textarea "#опл ПромОплата Rin863-3719i-48-50, шоколад Rin851-721i -42-46, коричнева Rin15…" at bounding box center [1208, 316] width 260 height 78
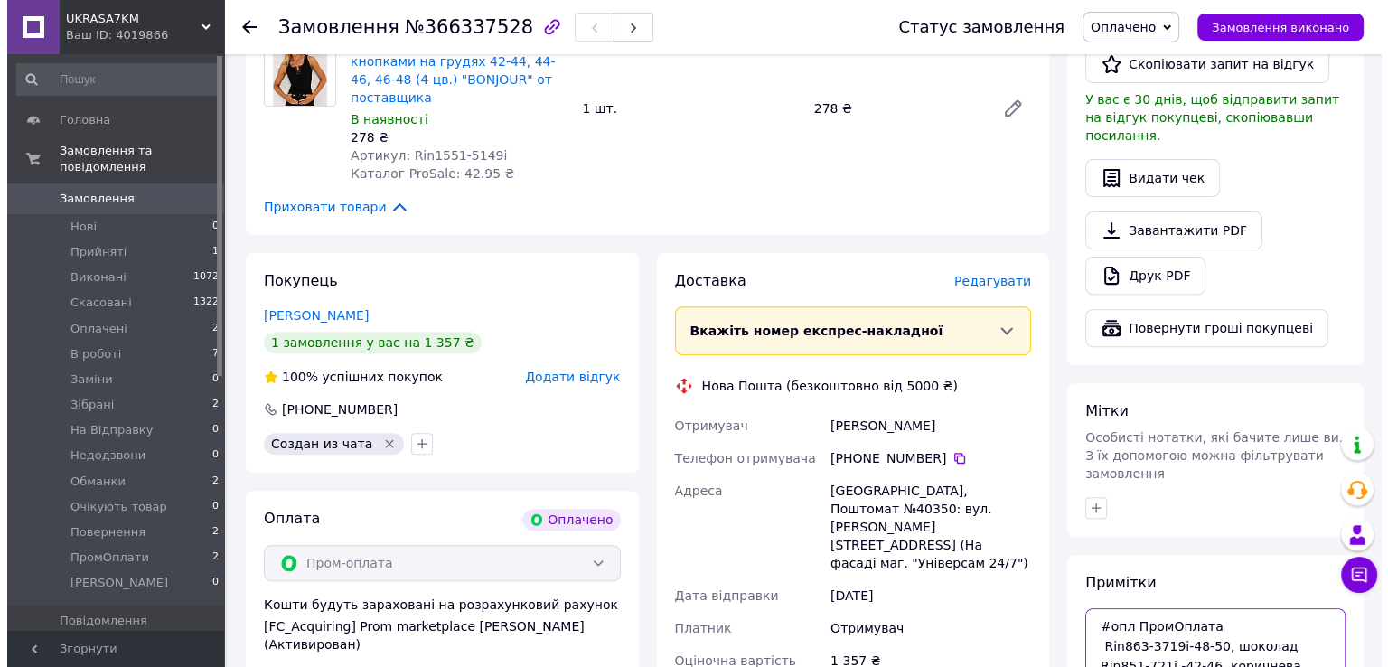
scroll to position [544, 0]
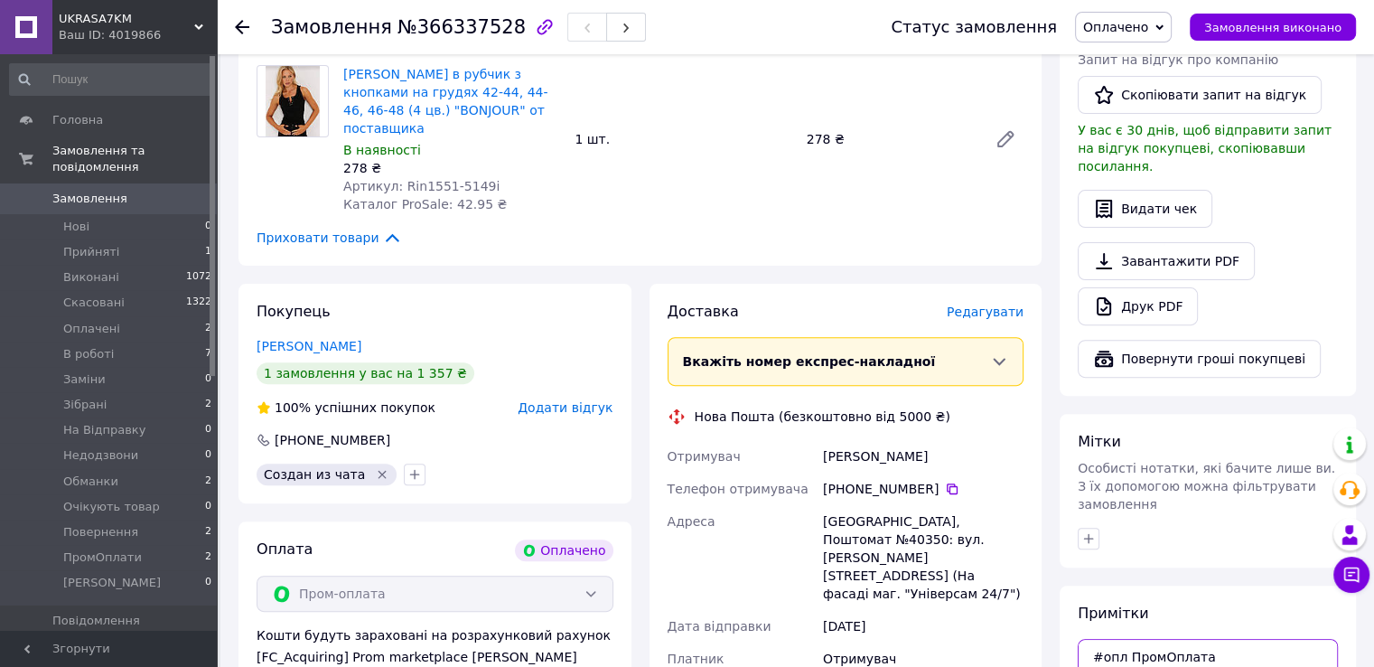
type textarea "#опл ПромОплата Rin863-3719i-48-50, шоколад Rin851-721i -42-46, коричнева Rin15…"
click at [975, 304] on span "Редагувати" at bounding box center [985, 311] width 77 height 14
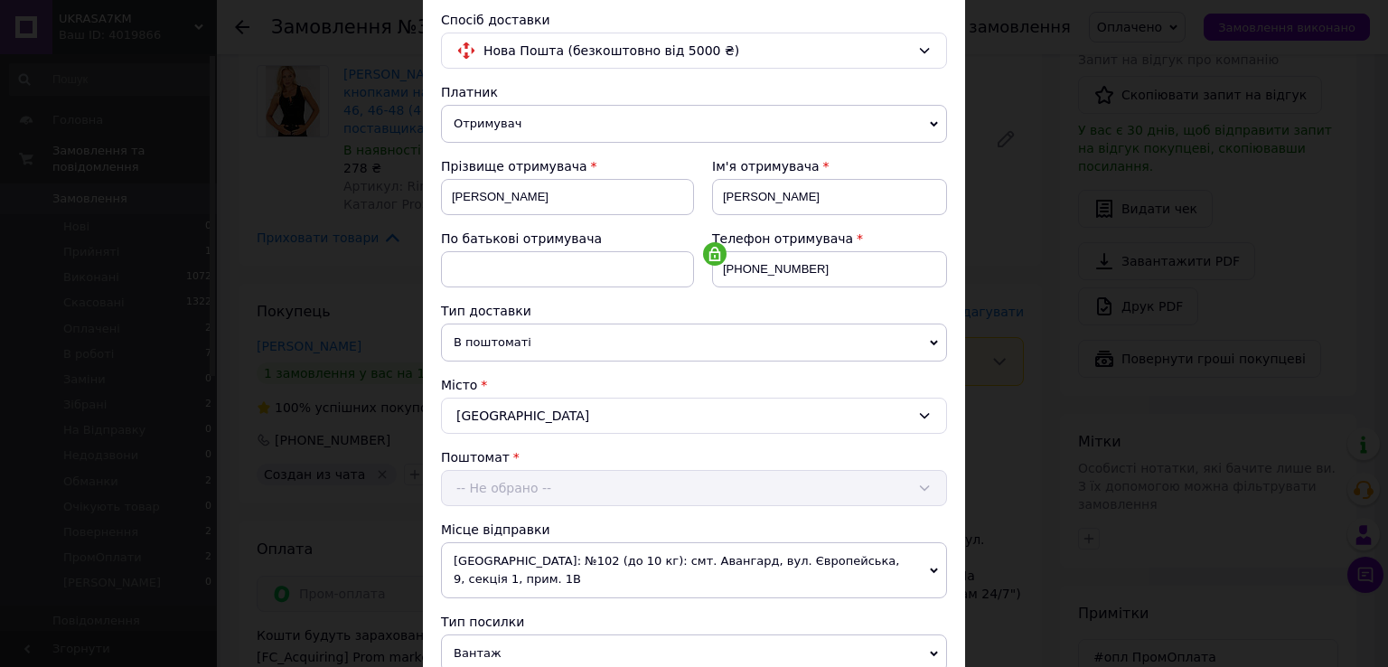
scroll to position [452, 0]
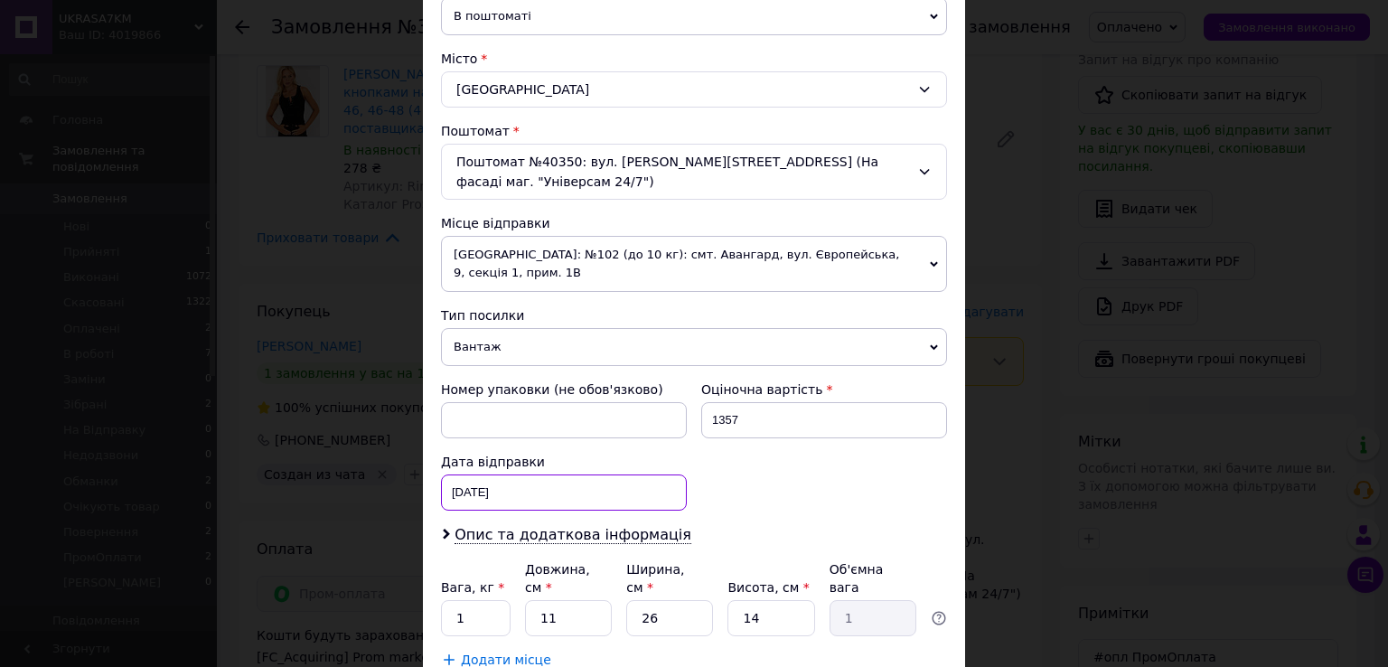
click at [472, 474] on div "[DATE] < 2025 > < Октябрь > Пн Вт Ср Чт Пт Сб Вс 29 30 1 2 3 4 5 6 7 8 9 10 11 …" at bounding box center [564, 492] width 246 height 36
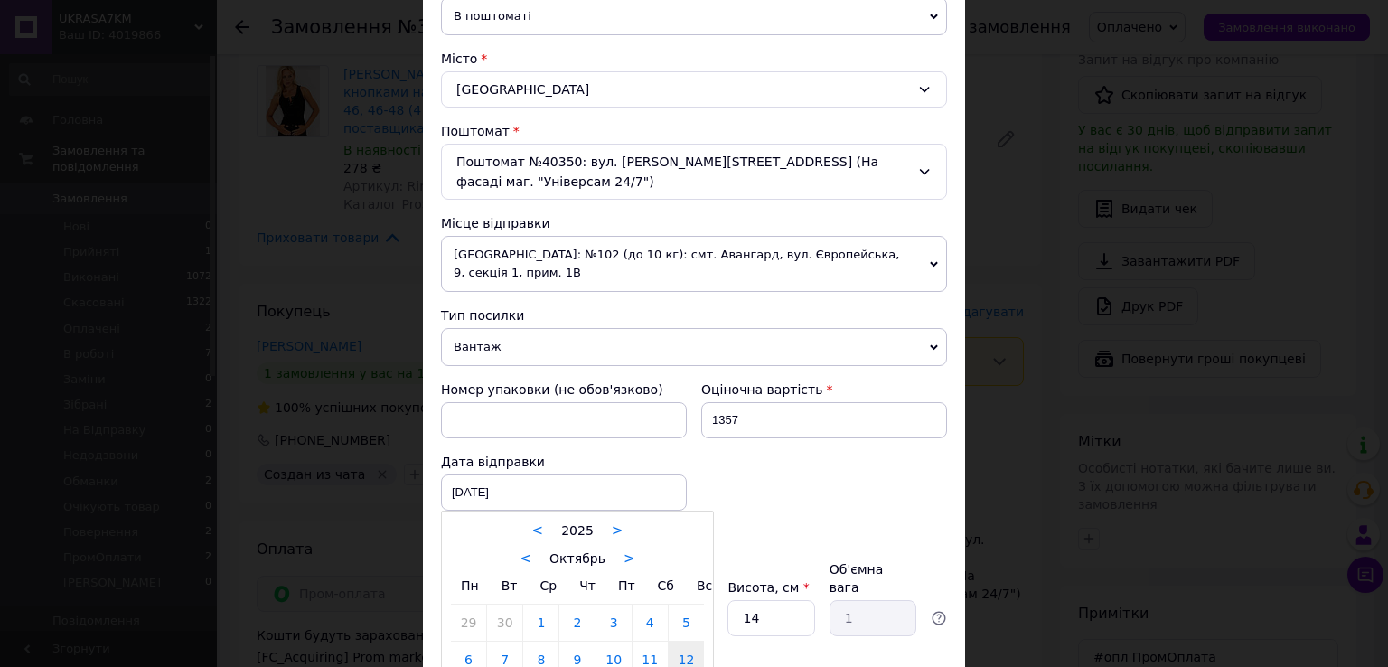
type input "[DATE]"
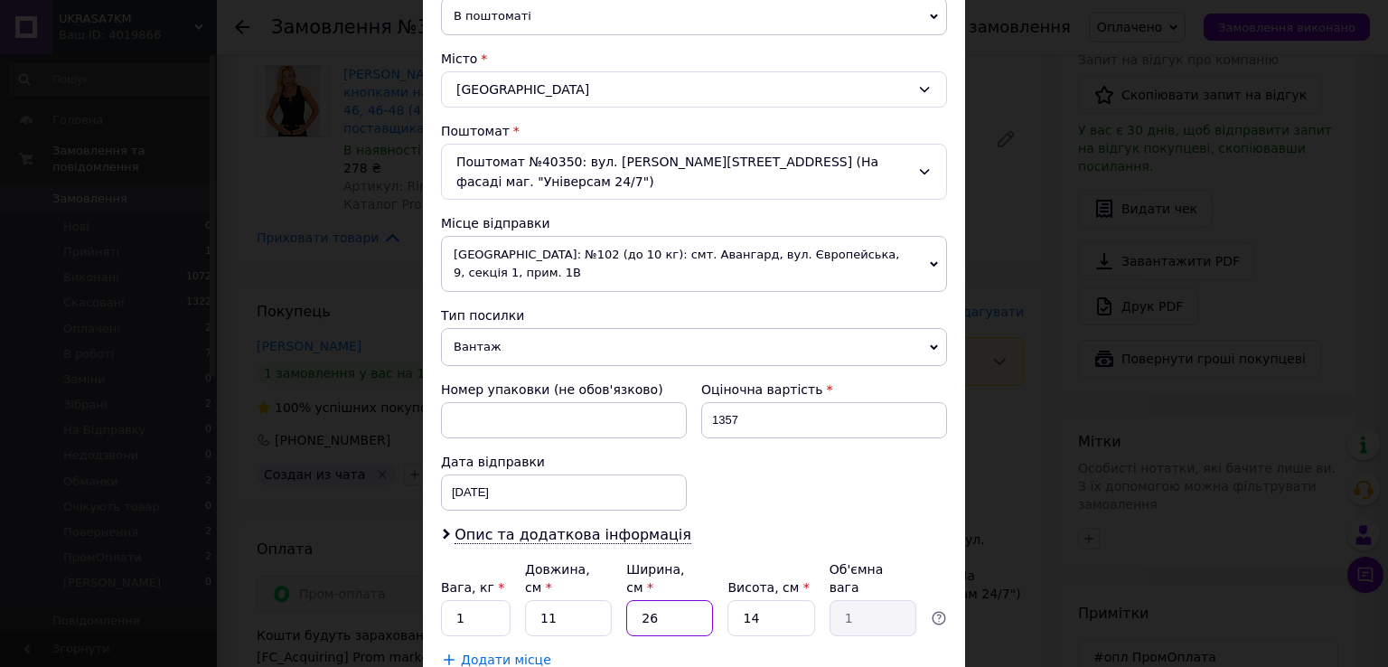
click at [680, 600] on input "26" at bounding box center [669, 618] width 87 height 36
click at [681, 600] on input "26" at bounding box center [669, 618] width 87 height 36
type input "1"
type input "0.1"
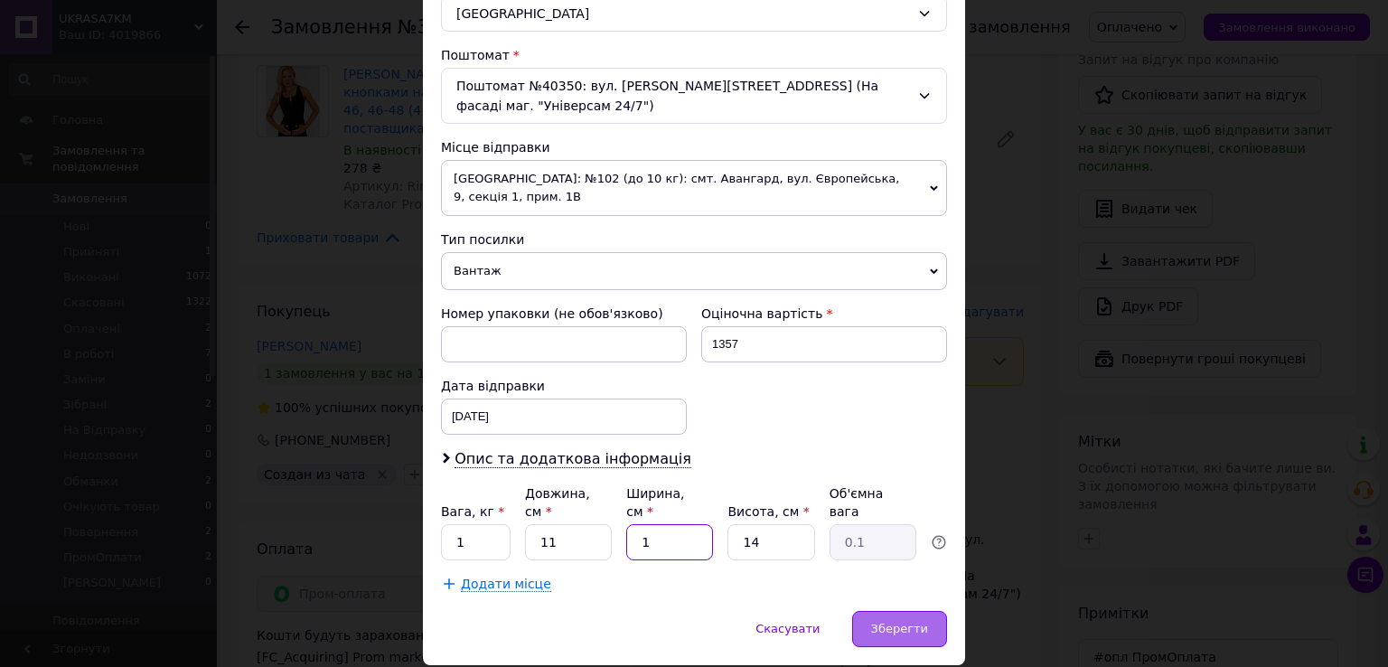
type input "1"
click at [876, 622] on span "Зберегти" at bounding box center [899, 629] width 57 height 14
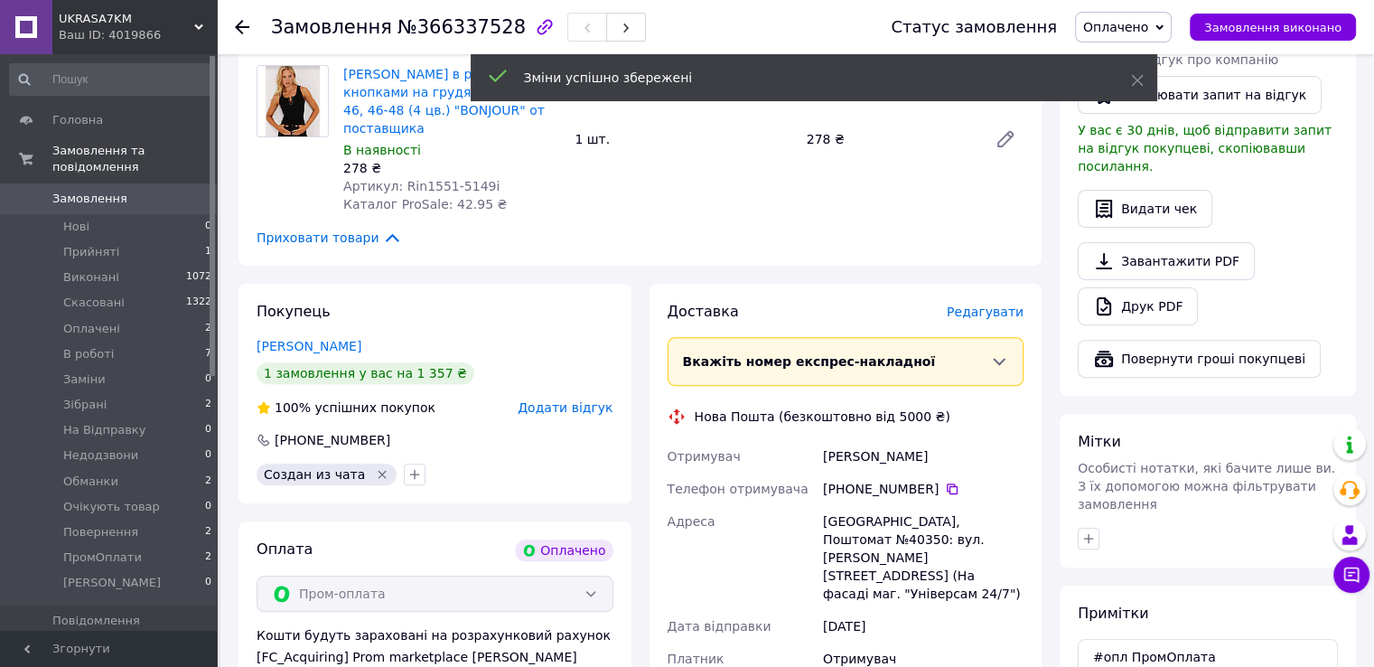
click at [980, 304] on span "Редагувати" at bounding box center [985, 311] width 77 height 14
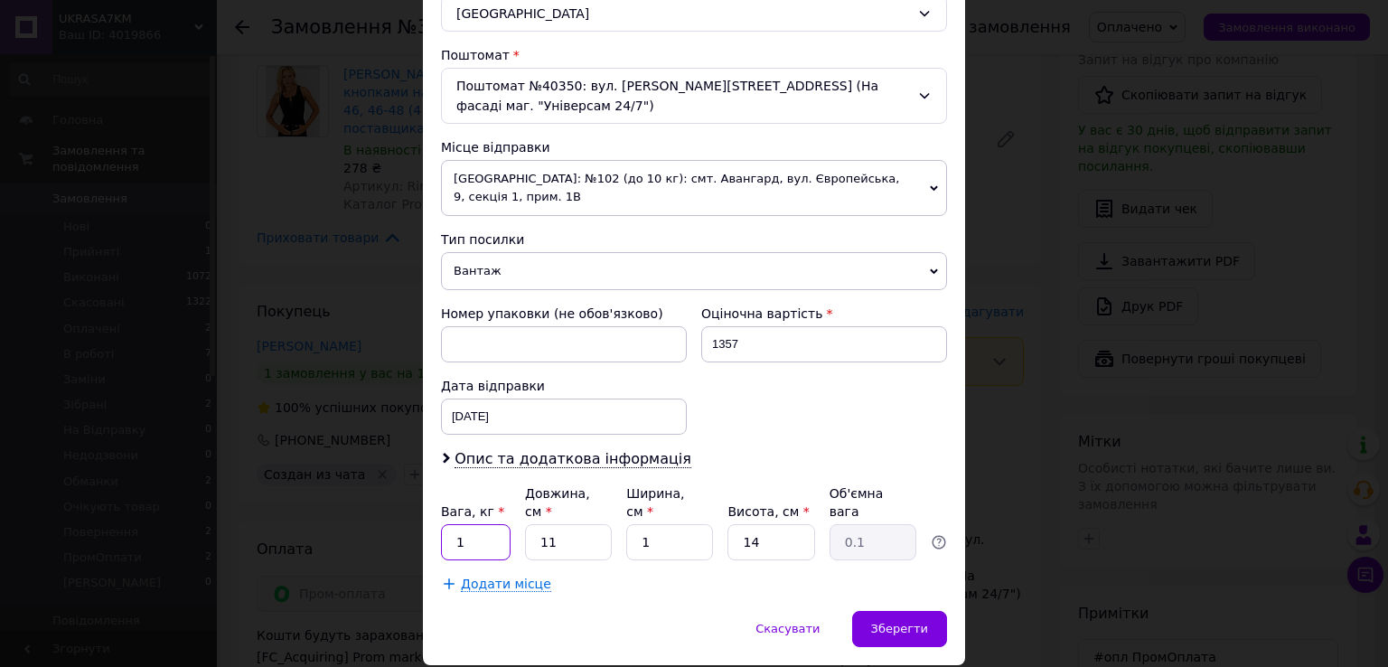
click at [486, 524] on input "1" at bounding box center [476, 542] width 70 height 36
type input "2"
click at [651, 524] on input "1" at bounding box center [669, 542] width 87 height 36
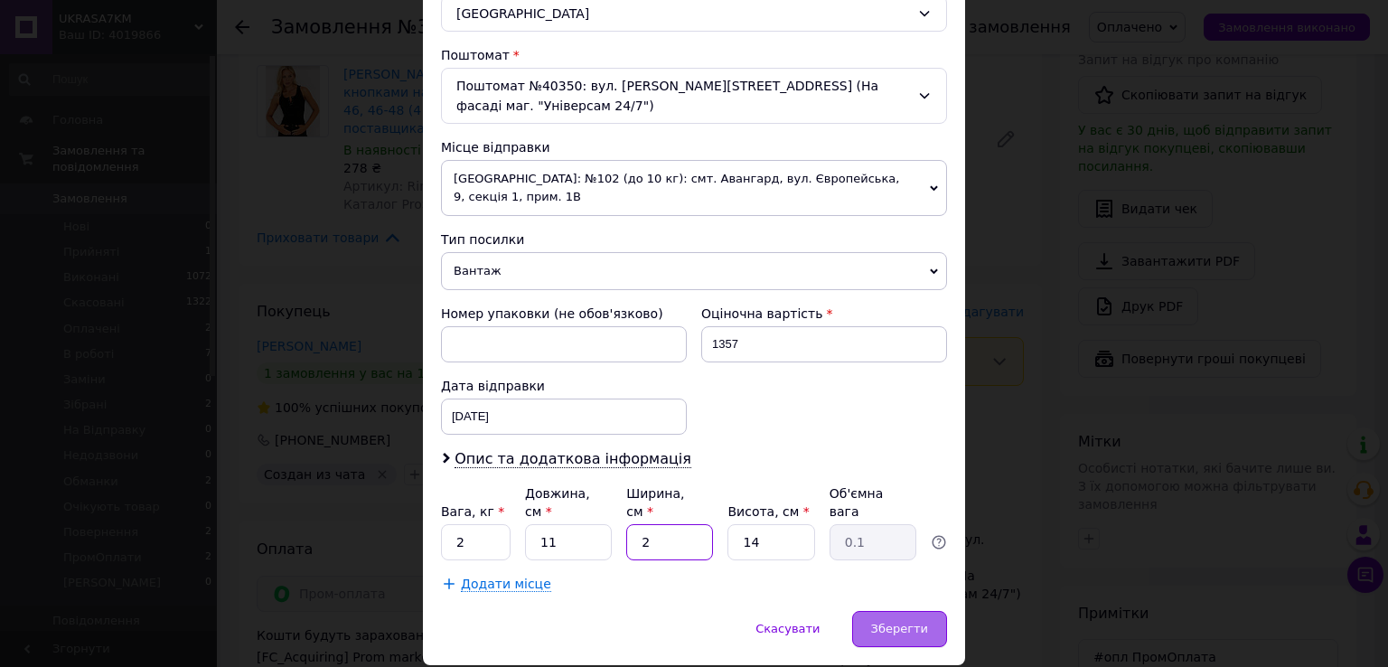
type input "2"
click at [864, 611] on div "Зберегти" at bounding box center [899, 629] width 95 height 36
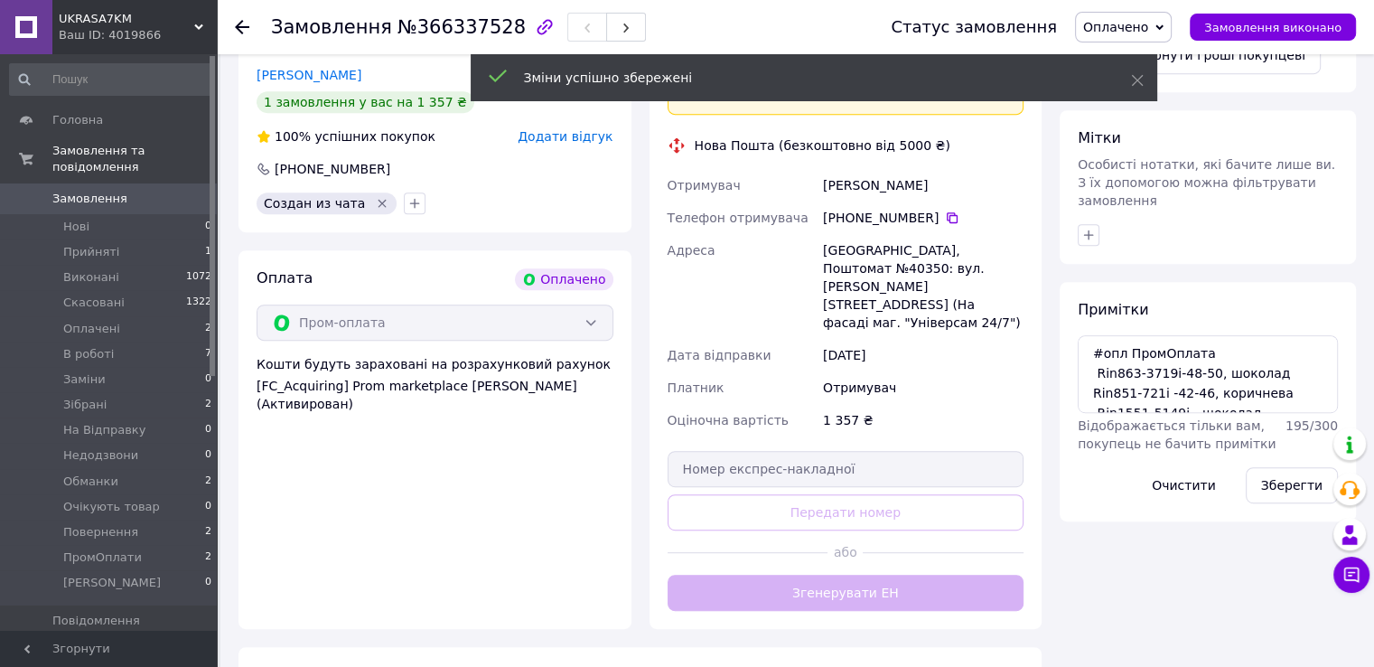
scroll to position [905, 0]
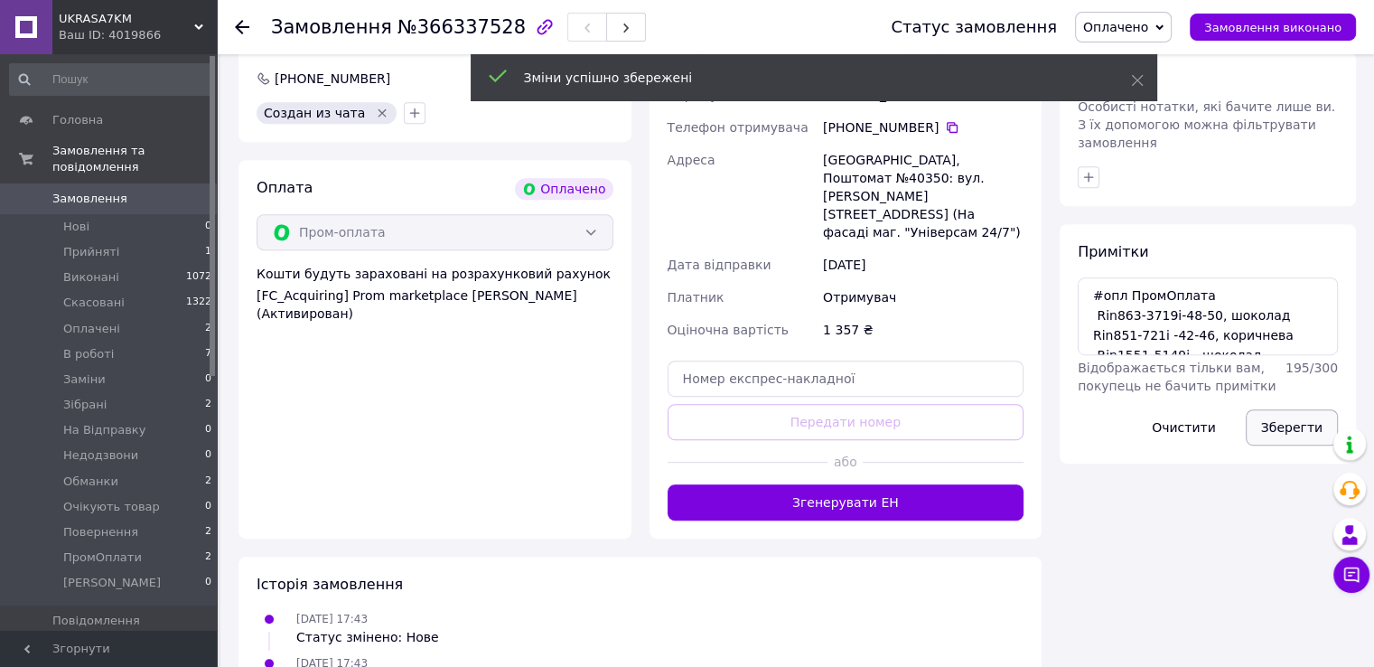
click at [1266, 409] on button "Зберегти" at bounding box center [1292, 427] width 92 height 36
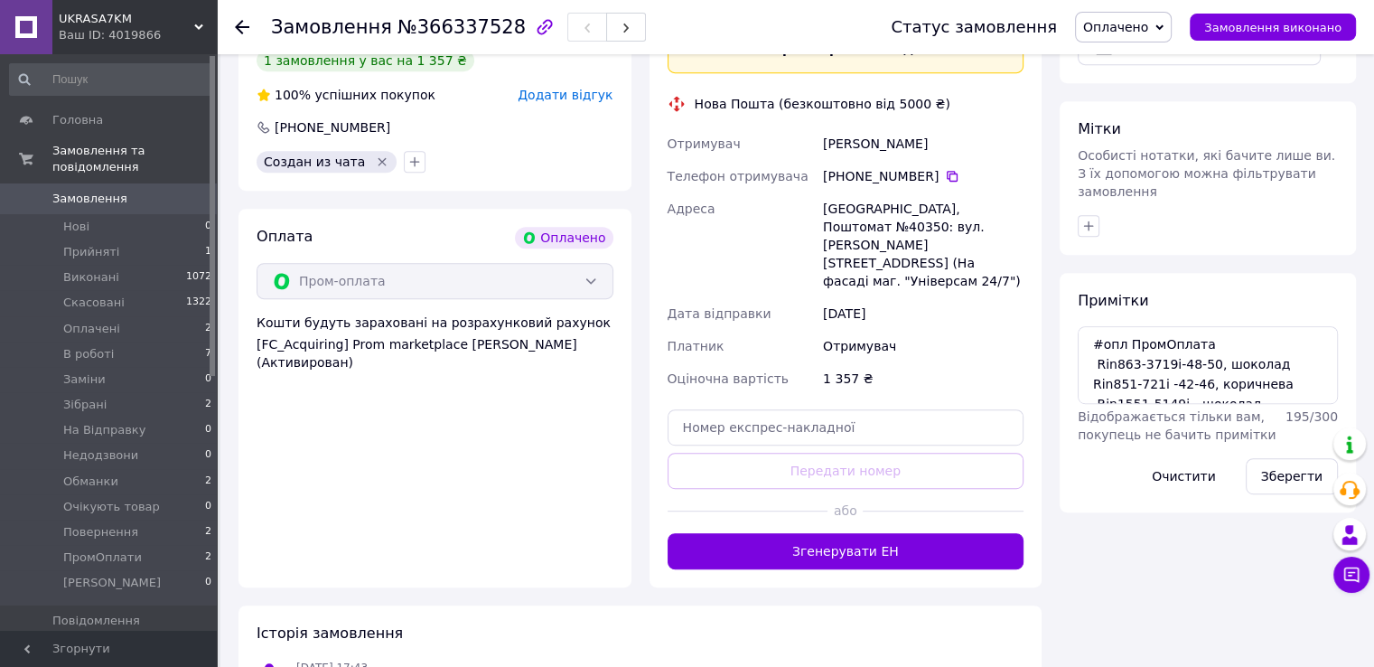
scroll to position [676, 0]
